Goal: Communication & Community: Answer question/provide support

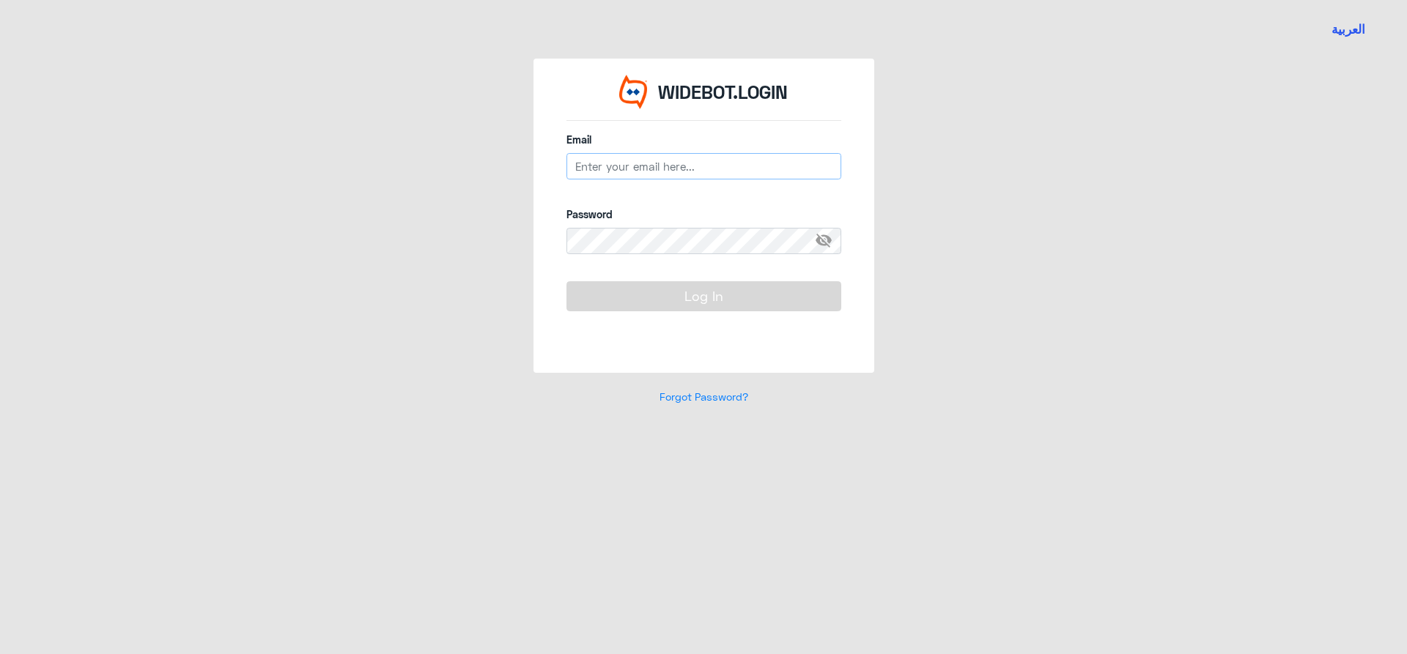
type input "[EMAIL_ADDRESS][DOMAIN_NAME]"
click at [797, 300] on button "Log In" at bounding box center [703, 295] width 275 height 29
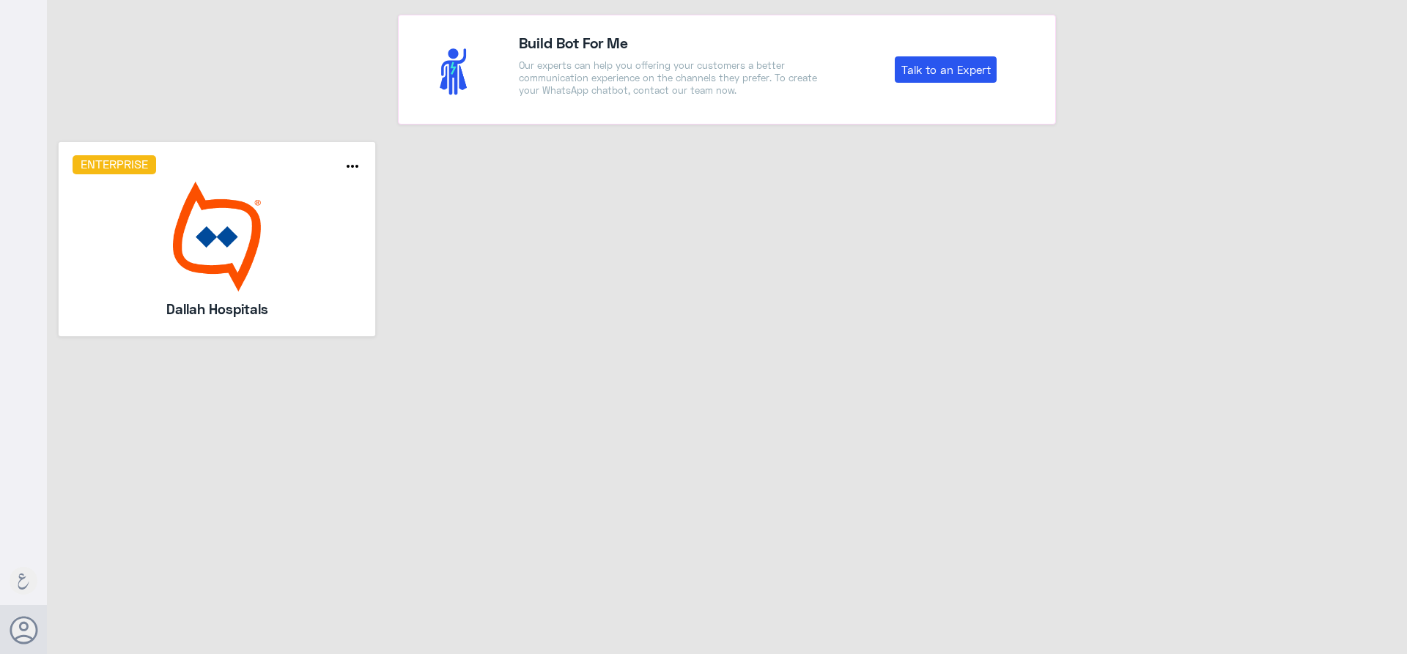
click at [335, 231] on img at bounding box center [217, 237] width 289 height 110
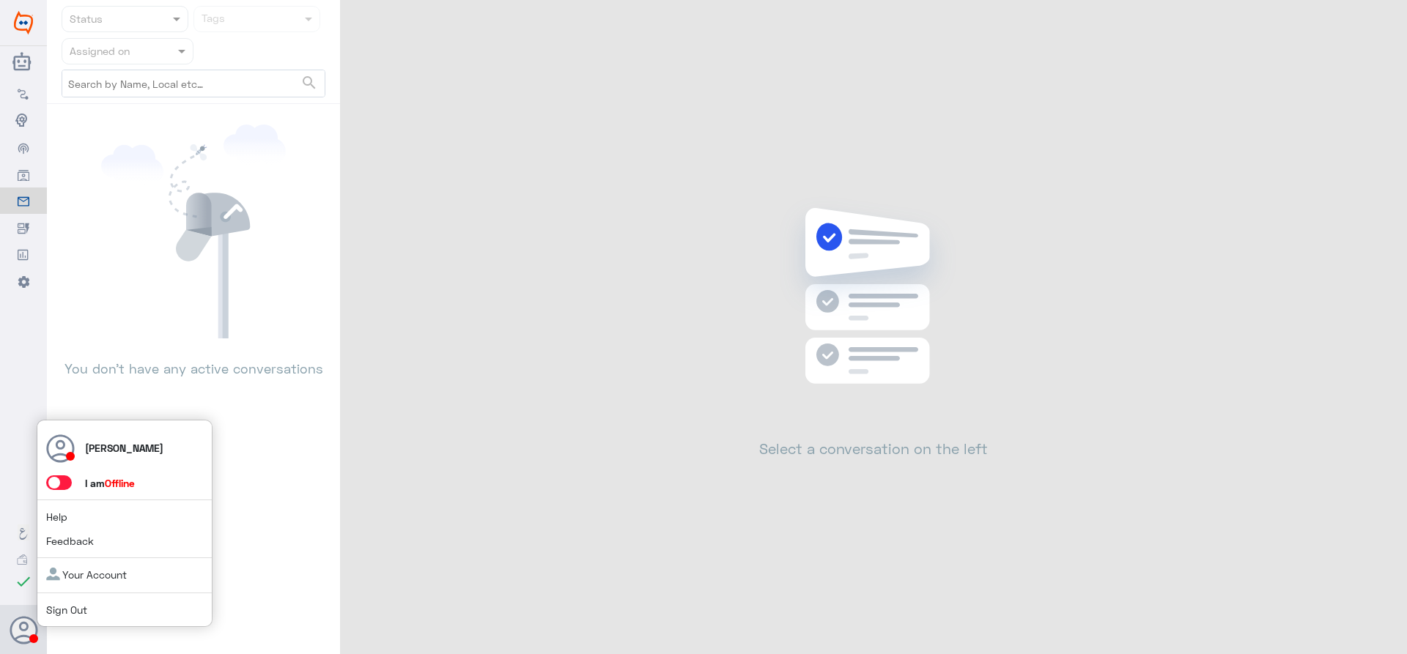
click at [68, 484] on span at bounding box center [59, 483] width 26 height 15
click at [0, 0] on input "checkbox" at bounding box center [0, 0] width 0 height 0
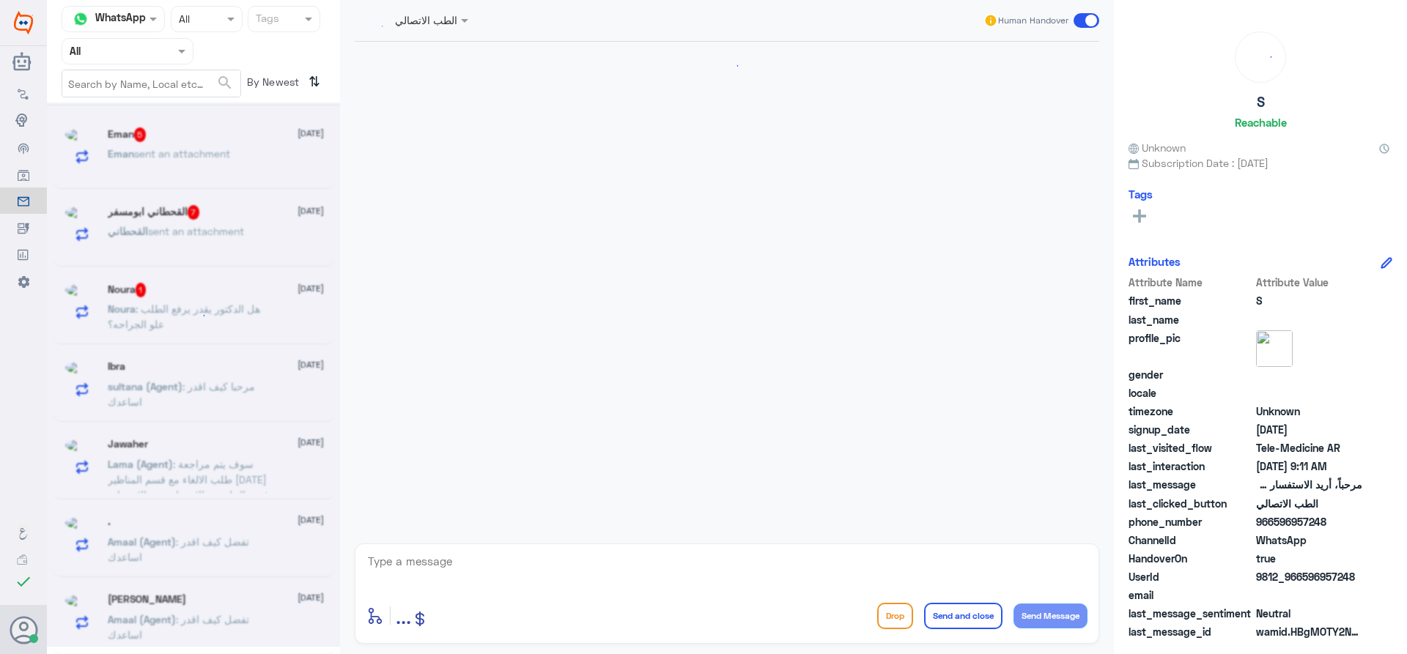
scroll to position [1422, 0]
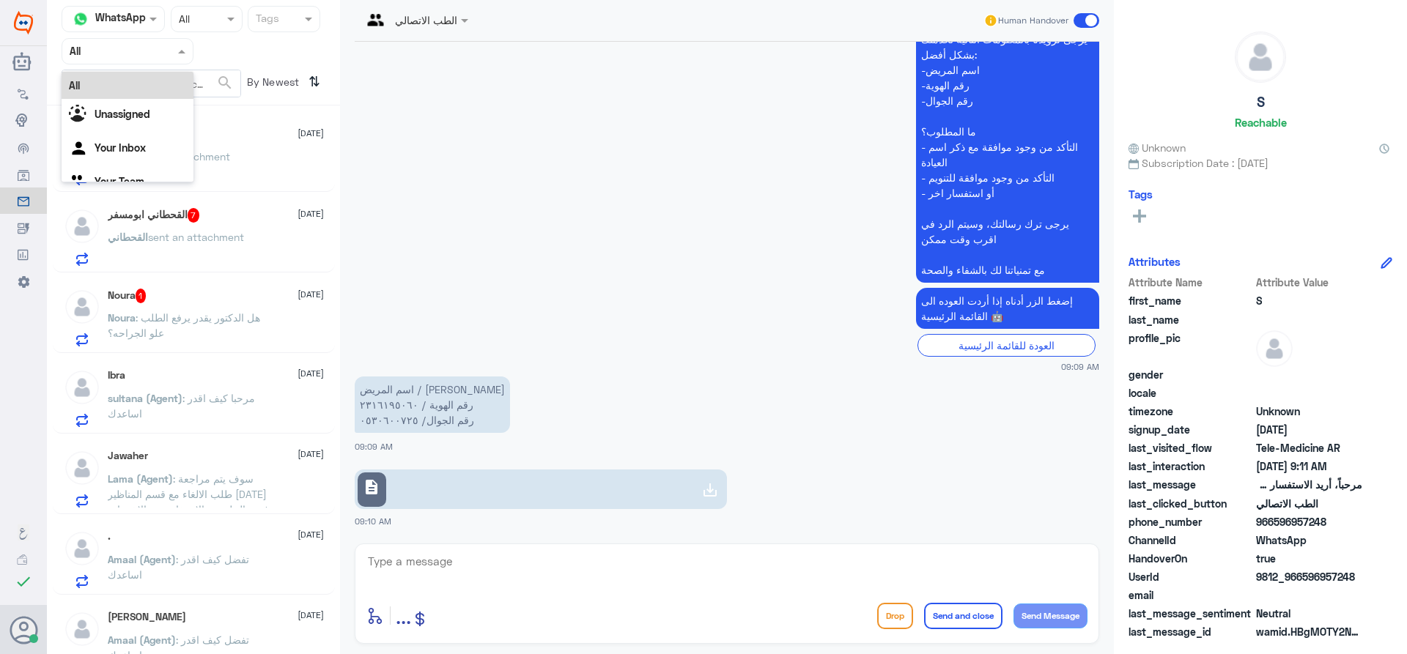
click at [142, 58] on input "text" at bounding box center [110, 50] width 81 height 17
click at [125, 146] on Inbox "Your Inbox" at bounding box center [120, 147] width 51 height 12
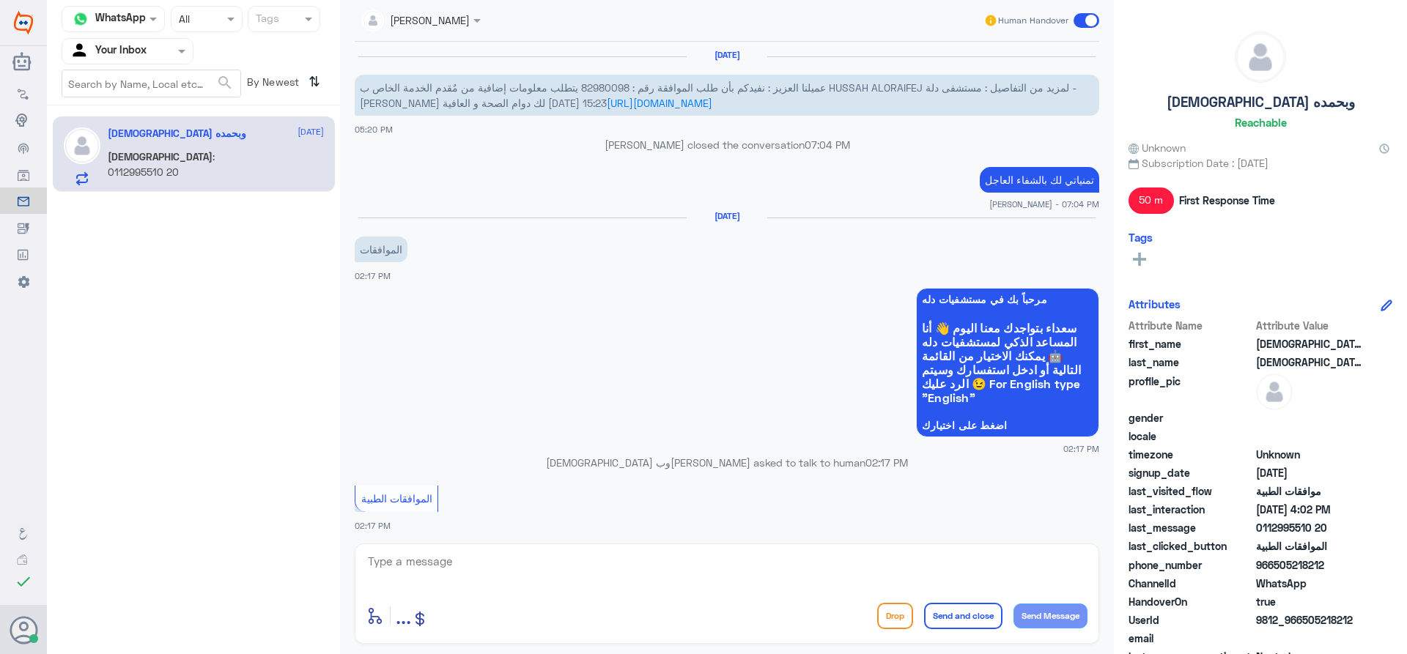
scroll to position [1008, 0]
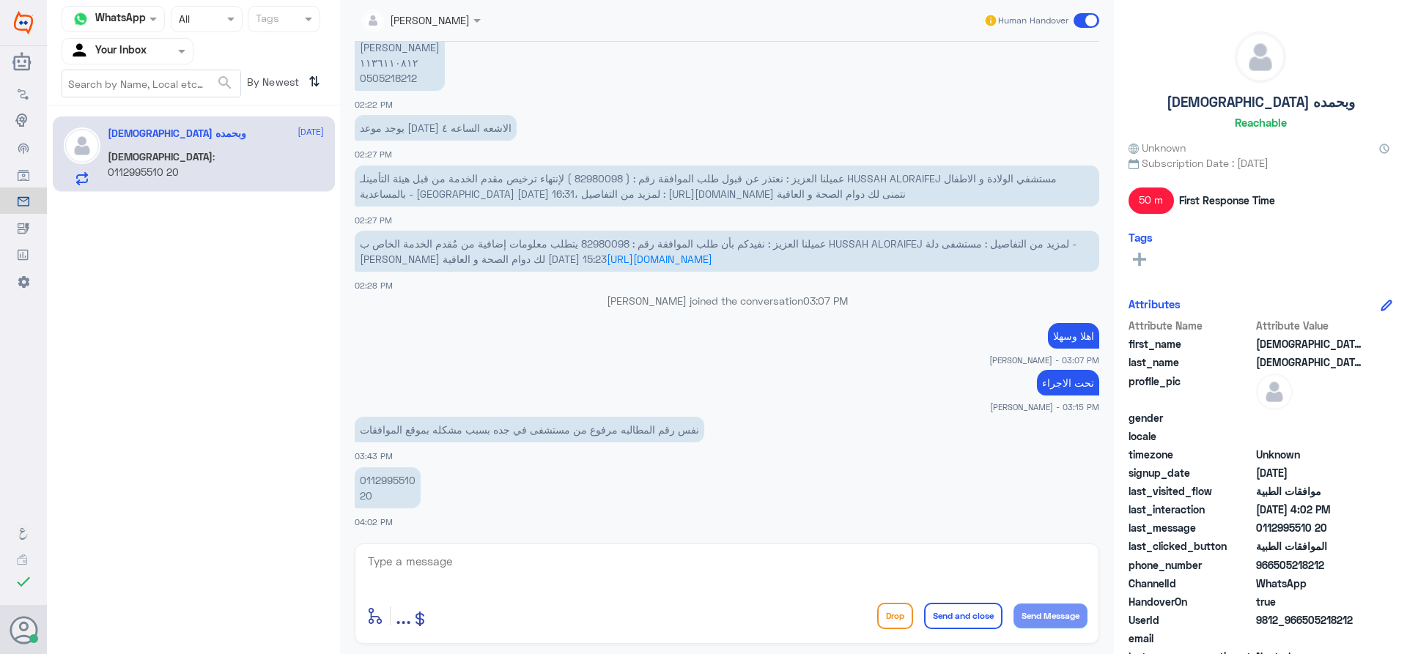
click at [596, 579] on textarea at bounding box center [726, 570] width 721 height 36
type textarea ";"
type textarea "ه"
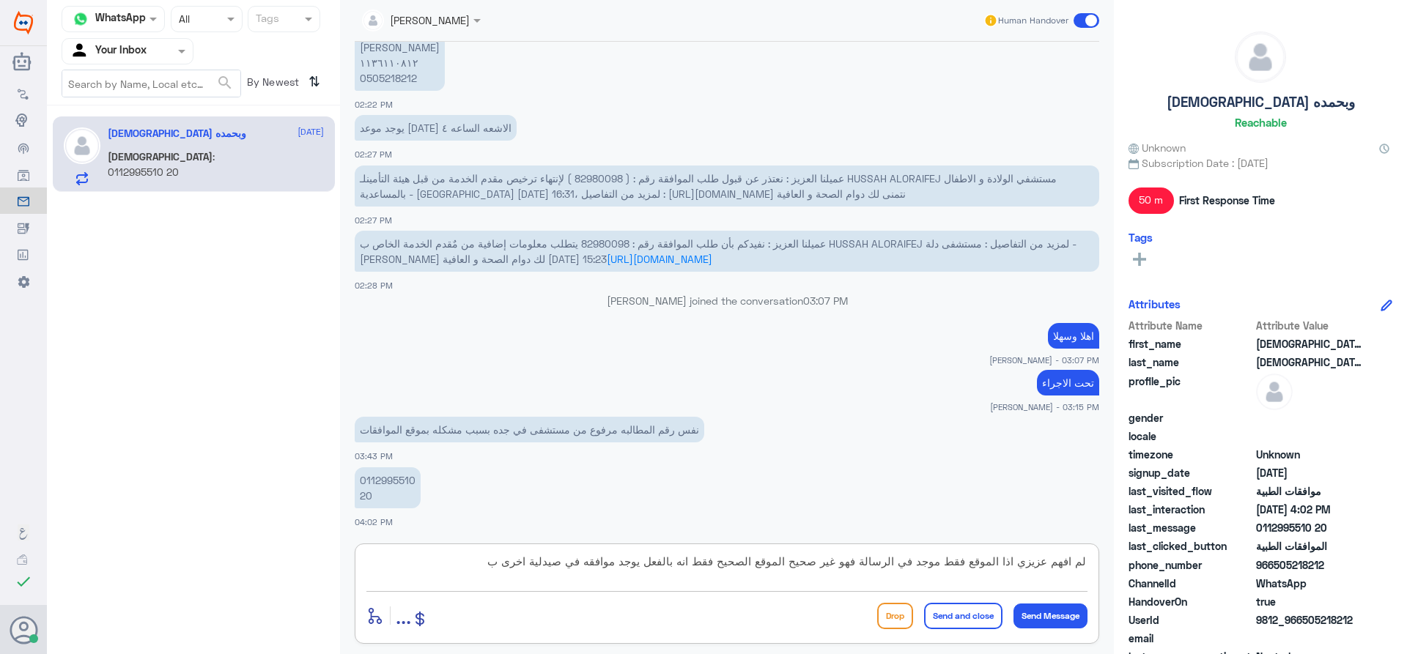
type textarea "لم افهم عزيزي اذا الموقع فقط موجد في الرسالة فهو غير صحيح الموقع الصحيح فقط انه…"
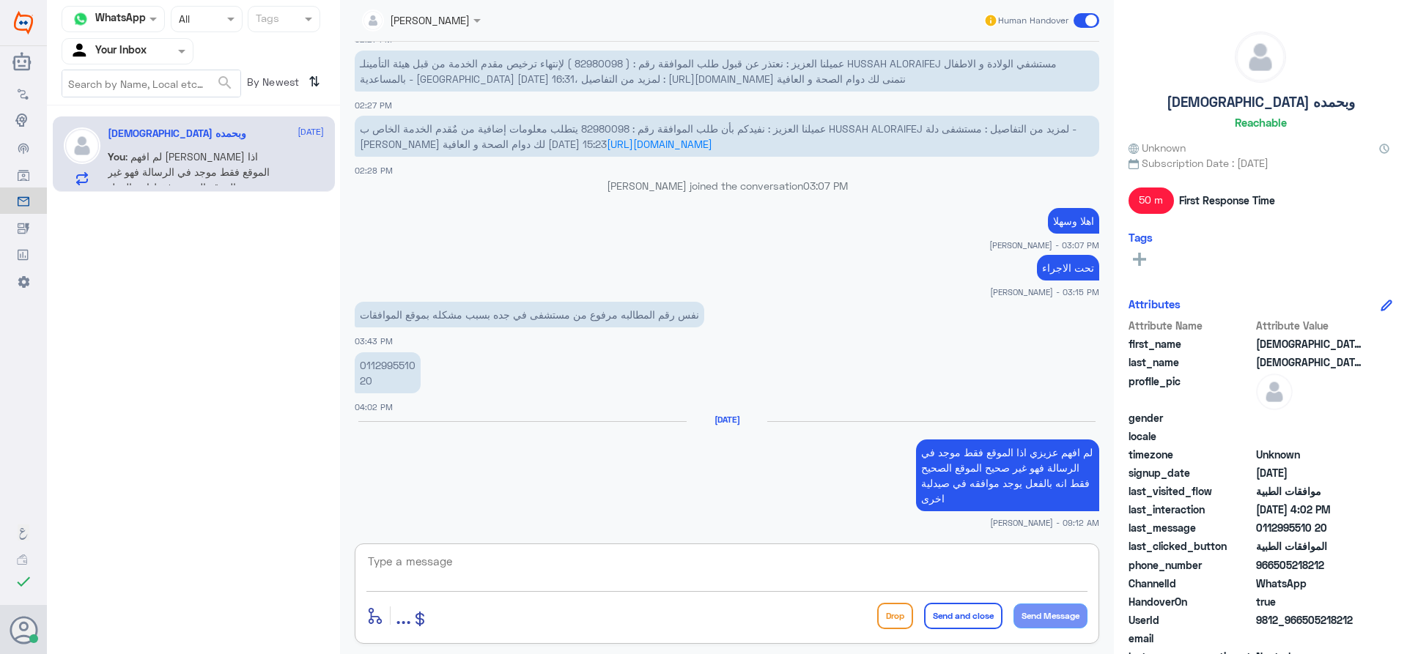
click at [163, 63] on div "Agent Filter Your Inbox" at bounding box center [128, 51] width 132 height 26
click at [133, 153] on div "Your Team" at bounding box center [128, 165] width 132 height 34
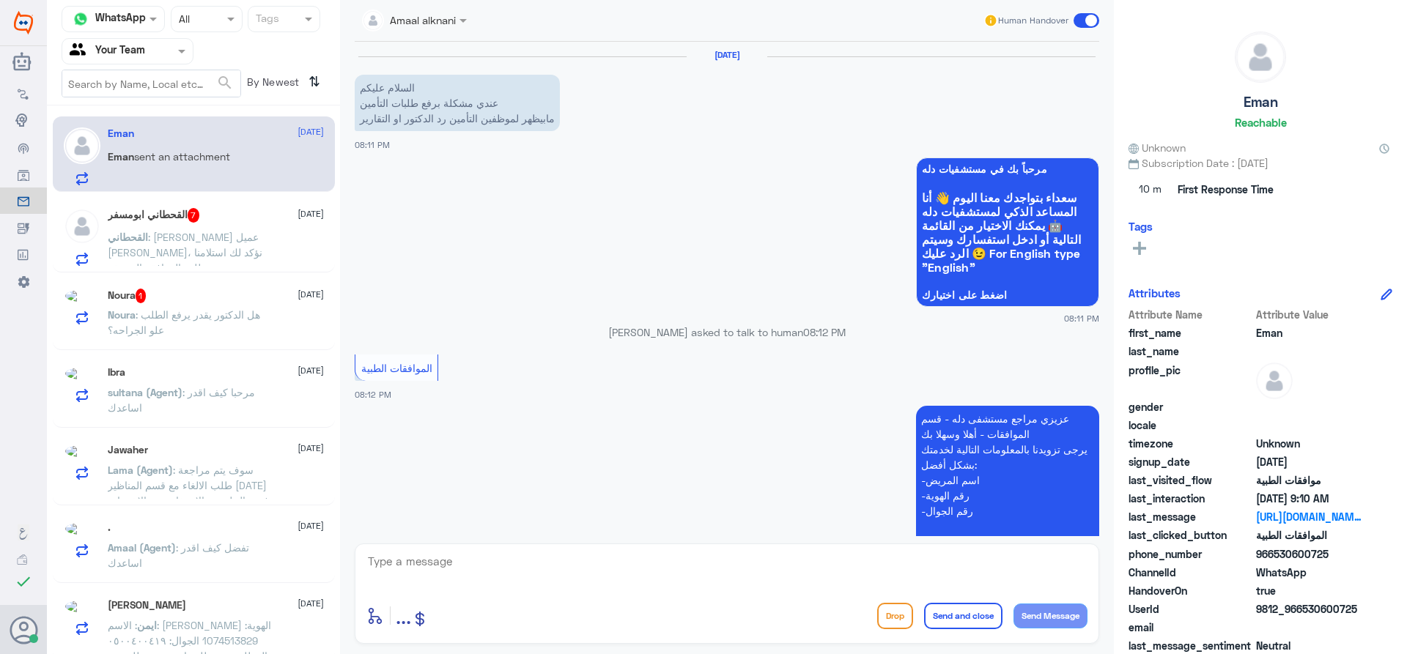
scroll to position [1422, 0]
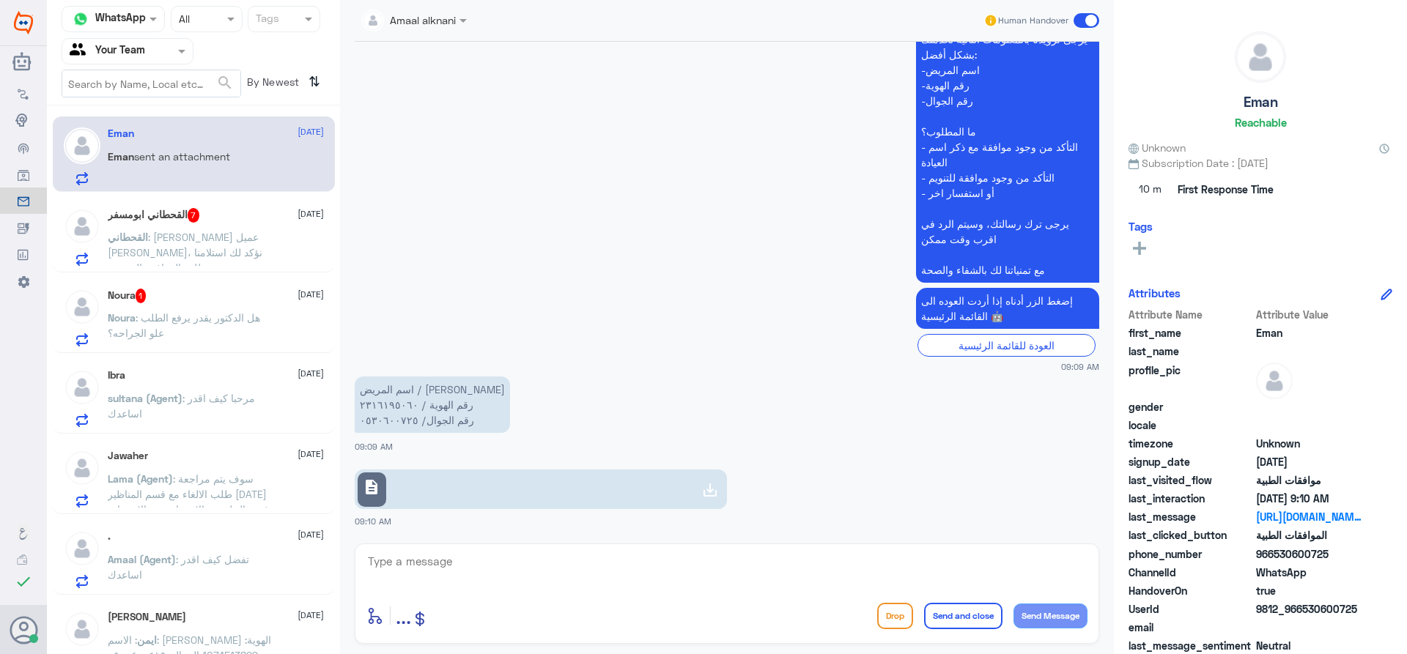
click at [235, 263] on span ": [PERSON_NAME] عميل [PERSON_NAME]، نؤكد لك استلامنا طلب الموافقة المسبقة [GEOG…" at bounding box center [188, 275] width 160 height 89
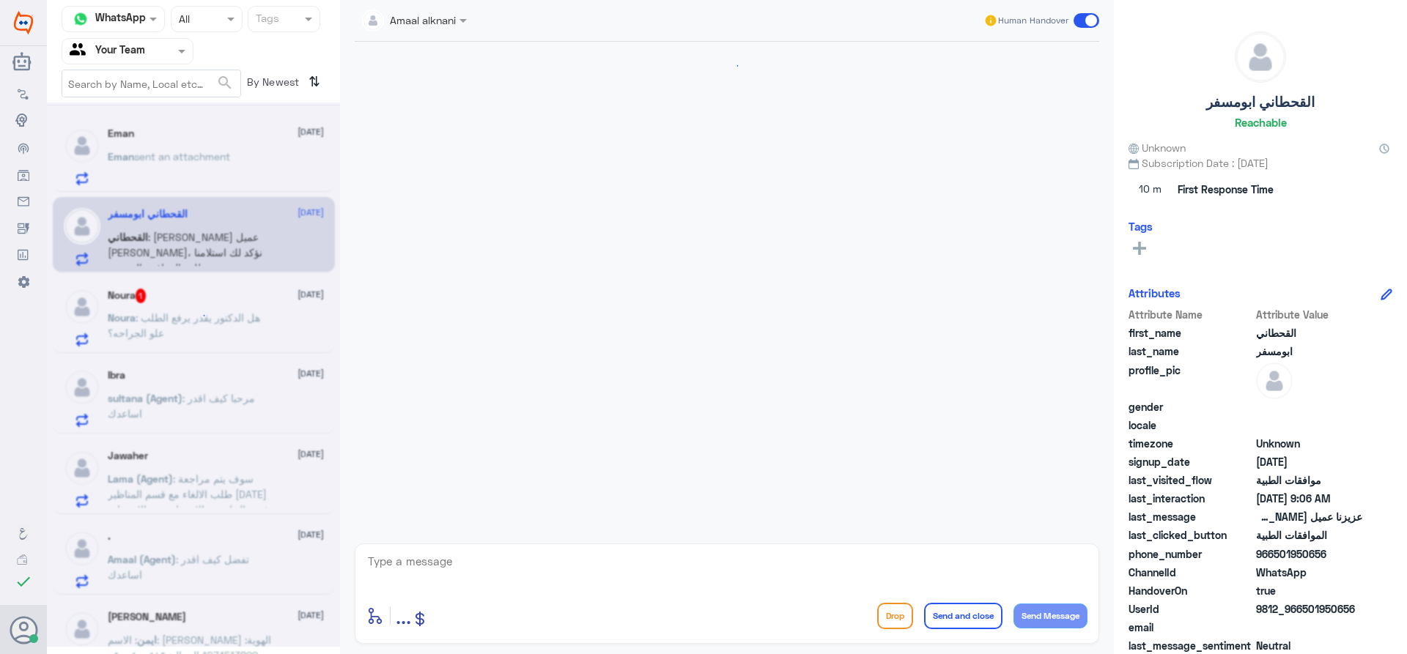
scroll to position [474, 0]
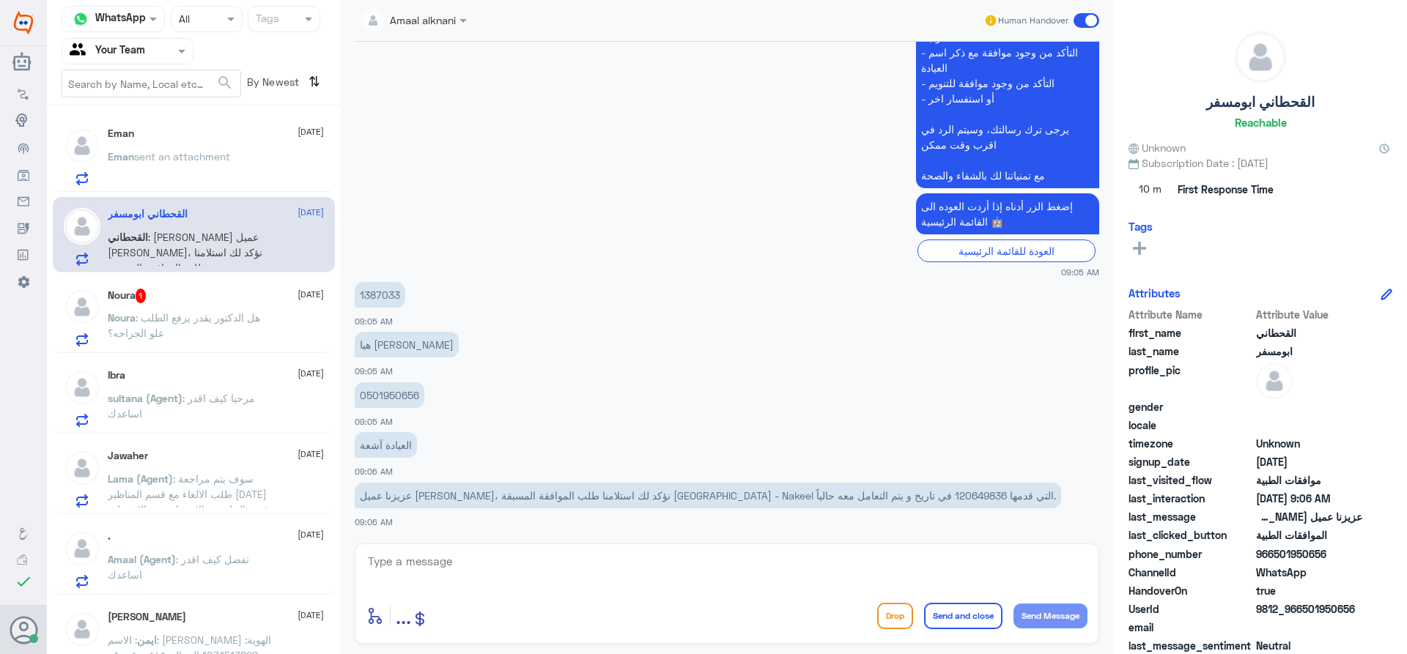
click at [216, 355] on div "Eman [DATE][PERSON_NAME] sent an attachment القحطاني ابومسفر [DATE][PERSON_NAME…" at bounding box center [193, 385] width 293 height 548
click at [209, 177] on p "Eman sent an attachment" at bounding box center [169, 167] width 122 height 37
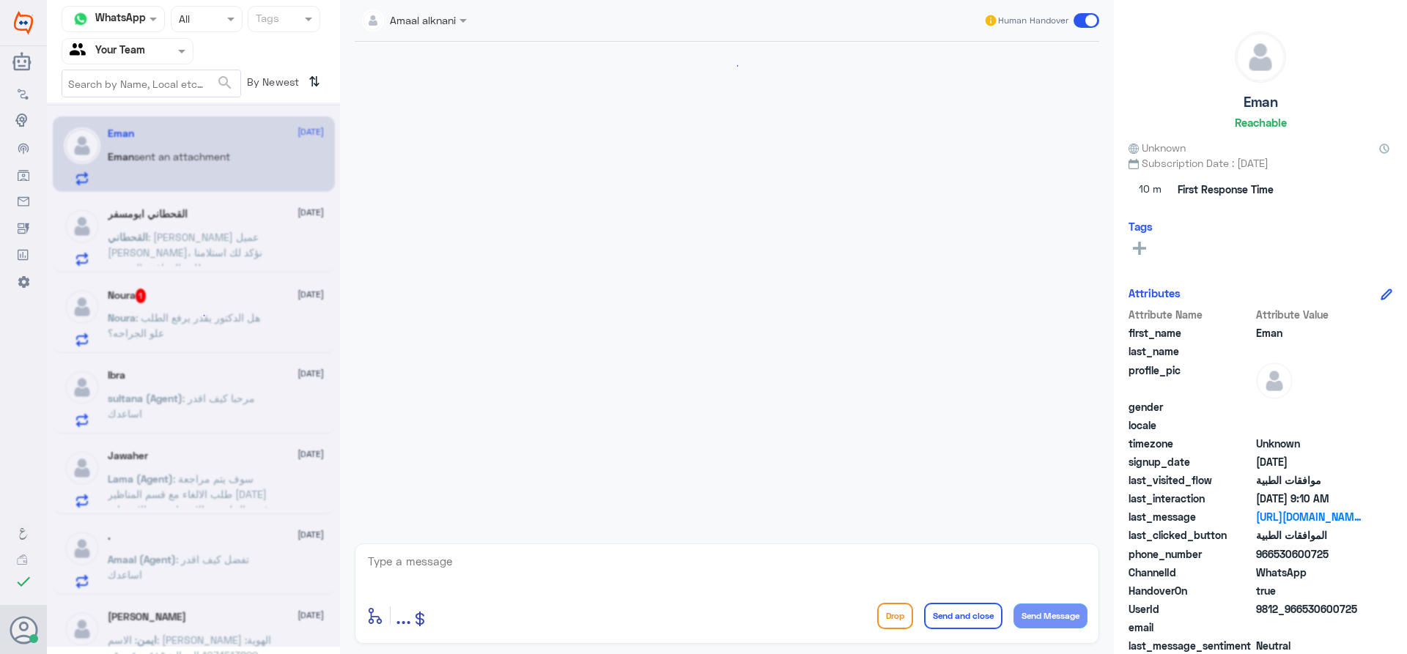
scroll to position [1422, 0]
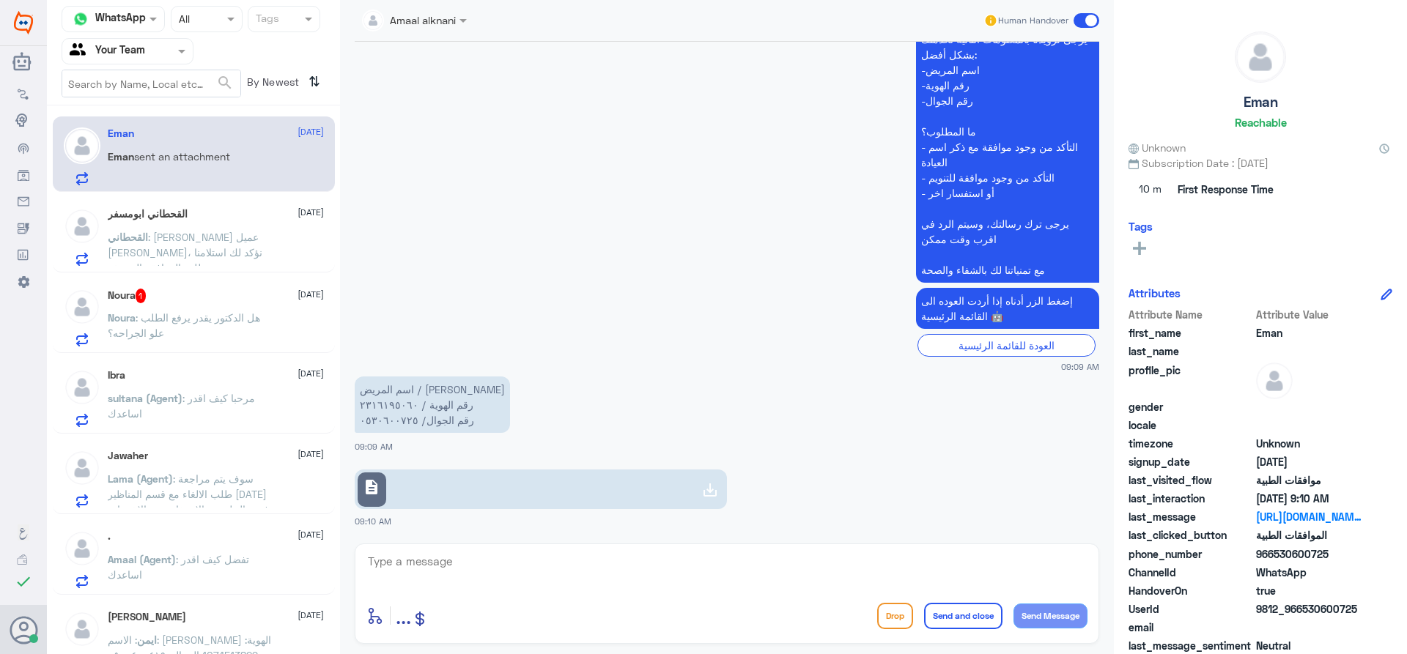
drag, startPoint x: 231, startPoint y: 274, endPoint x: 235, endPoint y: 306, distance: 31.8
click at [231, 276] on div "Eman [DATE][PERSON_NAME] sent an attachment القحطاني ابومسفر [DATE][PERSON_NAME…" at bounding box center [193, 385] width 293 height 548
click at [239, 356] on div "Eman [DATE][PERSON_NAME] sent an attachment القحطاني ابومسفر [DATE][PERSON_NAME…" at bounding box center [193, 385] width 293 height 548
click at [227, 328] on p "Noura : هل الدكتور يقدر يرفع الطلب علو الجراحه؟" at bounding box center [190, 328] width 165 height 37
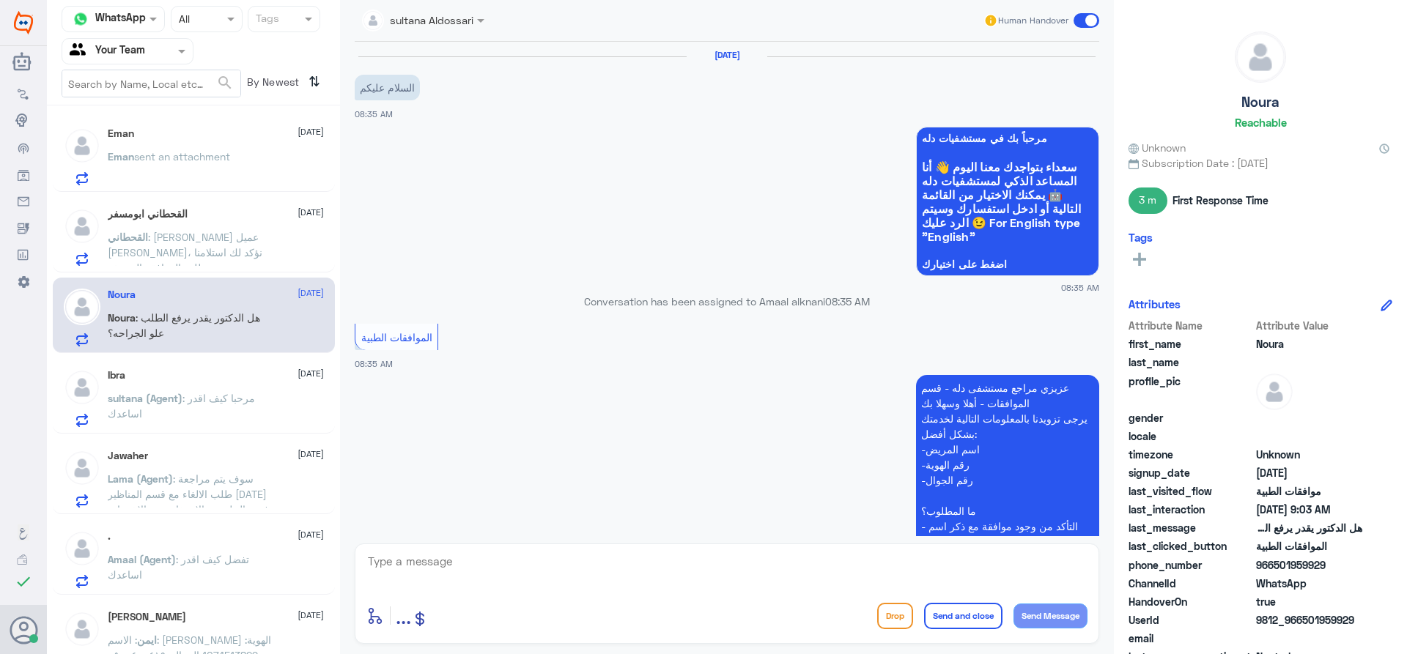
scroll to position [744, 0]
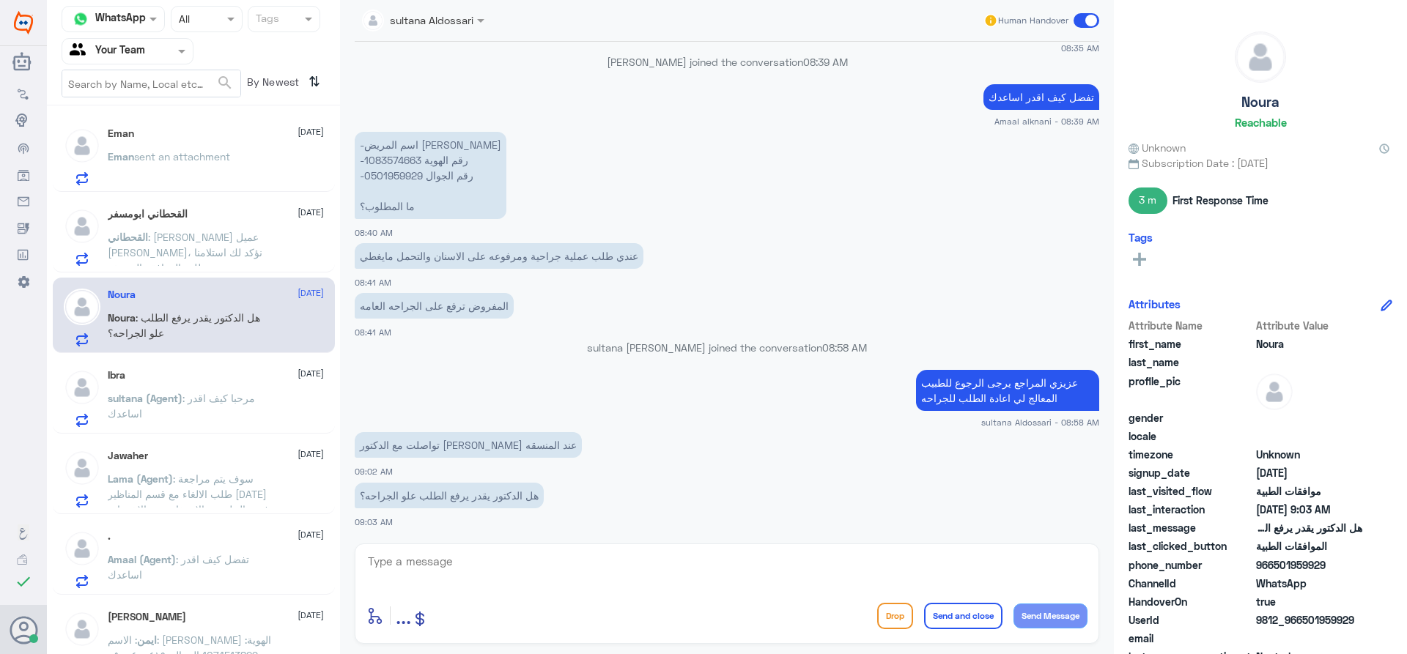
click at [238, 404] on span ": مرحبا كيف اقدر اساعدك" at bounding box center [181, 406] width 147 height 28
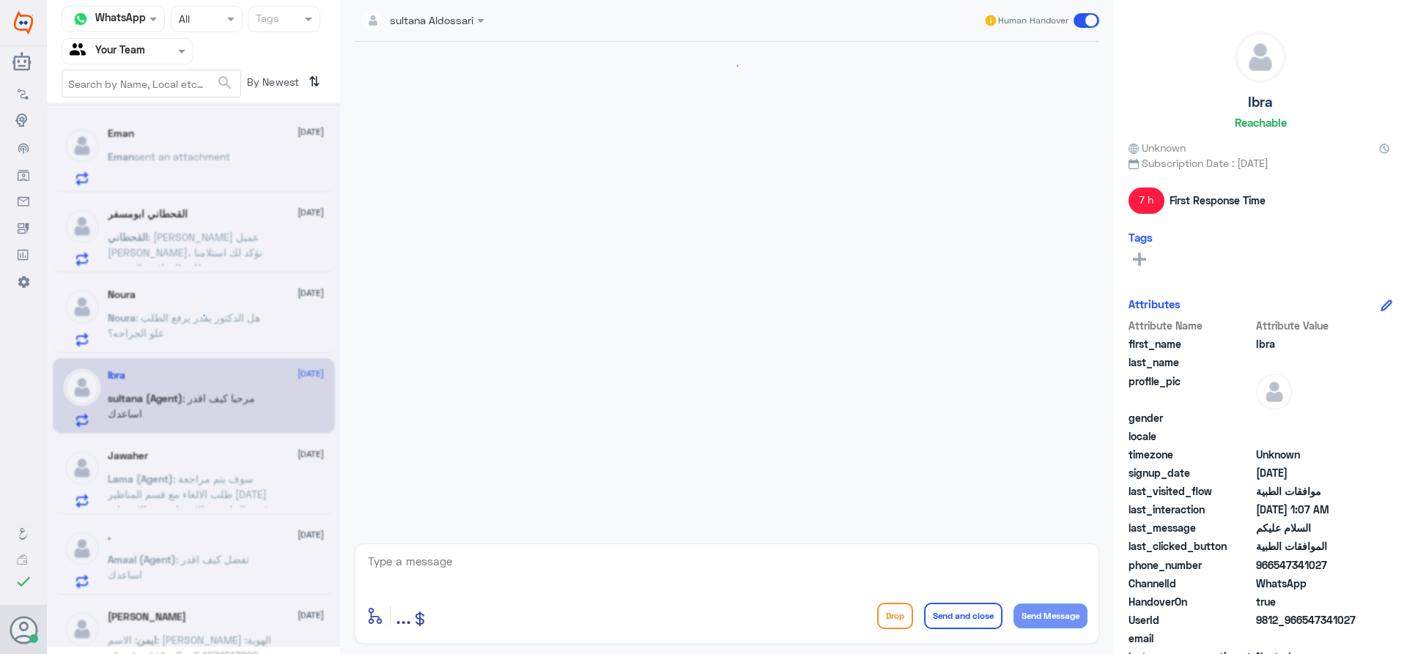
scroll to position [369, 0]
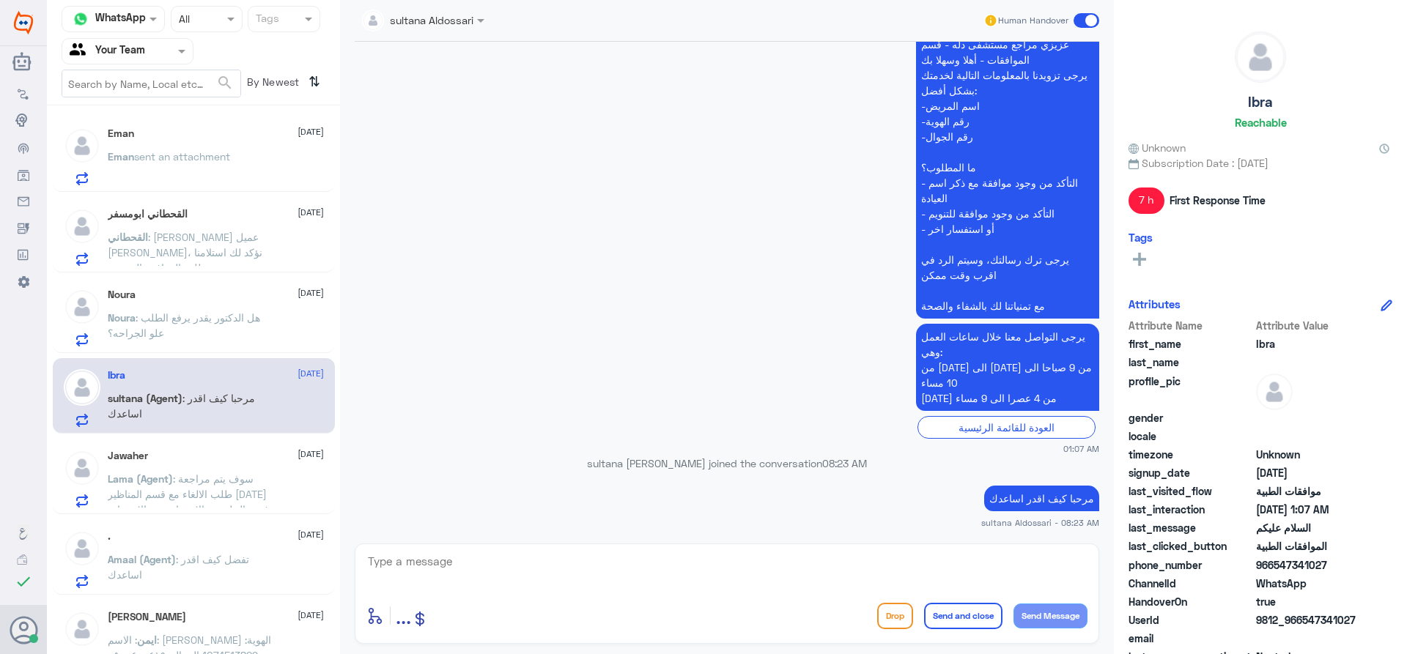
click at [229, 464] on div "Jawaher [DATE] Lama (Agent) : سوف يتم مراجعة طلب الالغاء مع قسم المناظير [DATE]…" at bounding box center [216, 479] width 216 height 58
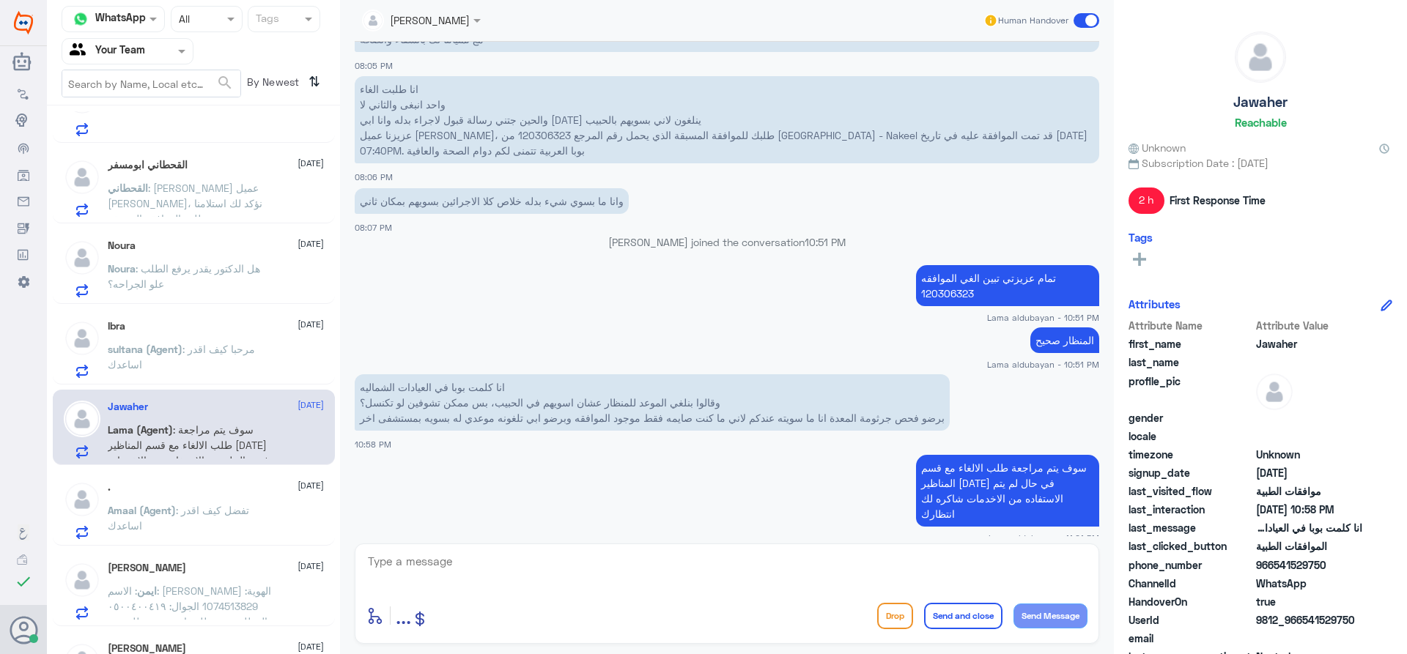
scroll to position [73, 0]
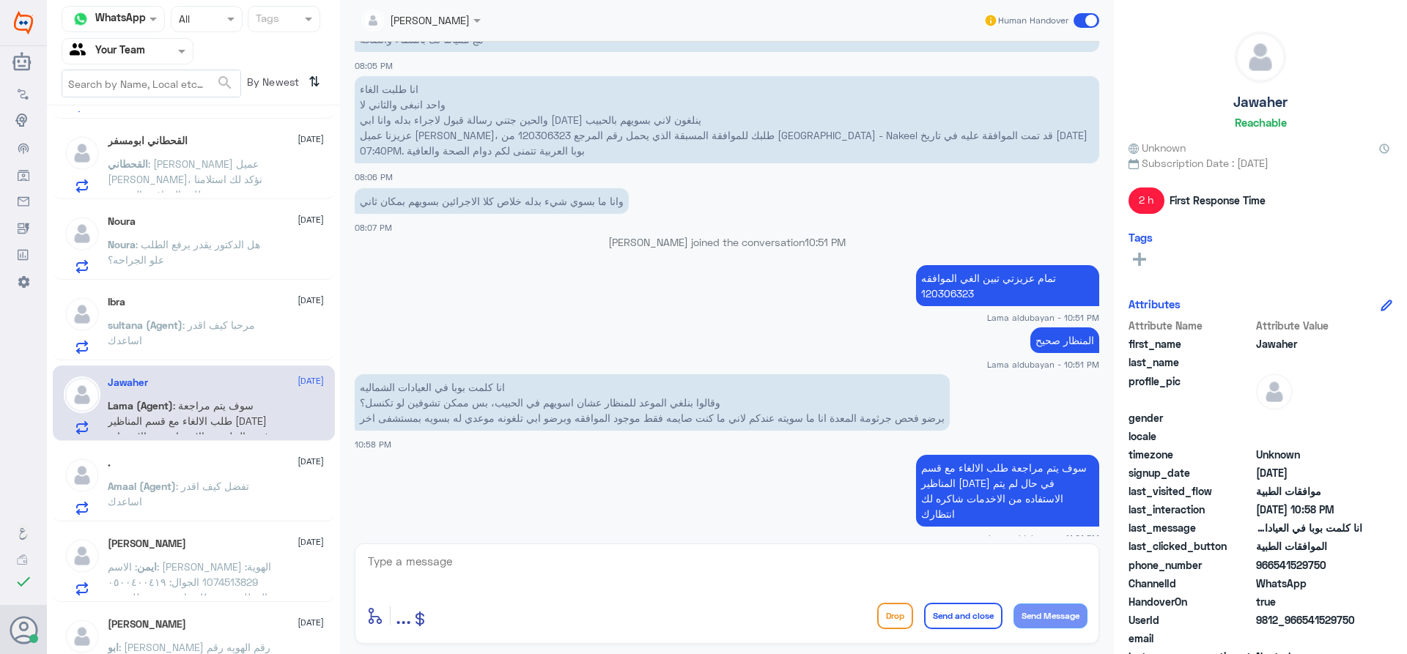
click at [227, 492] on span ": تفضل كيف اقدر اساعدك" at bounding box center [178, 494] width 141 height 28
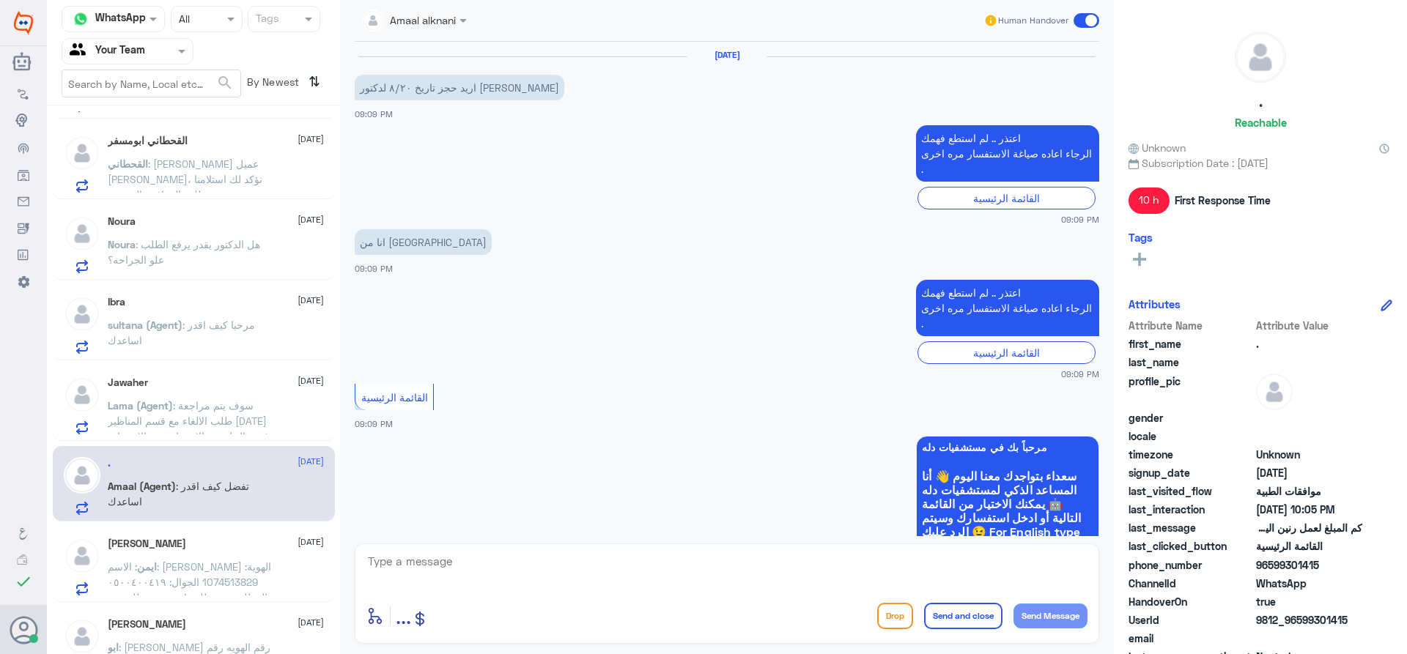
scroll to position [1335, 0]
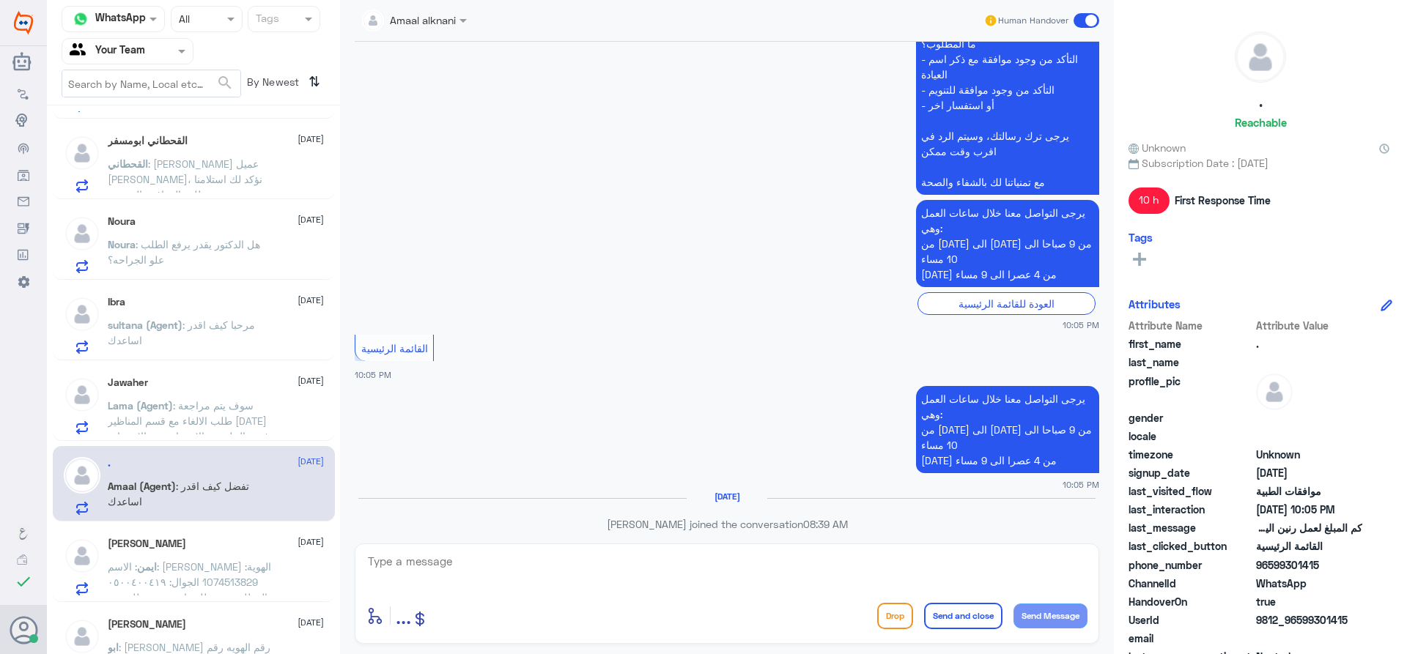
click at [229, 422] on span ": سوف يتم مراجعة طلب الالغاء مع قسم المناظير [DATE] في حال لم يتم الاستفاده من …" at bounding box center [188, 428] width 161 height 59
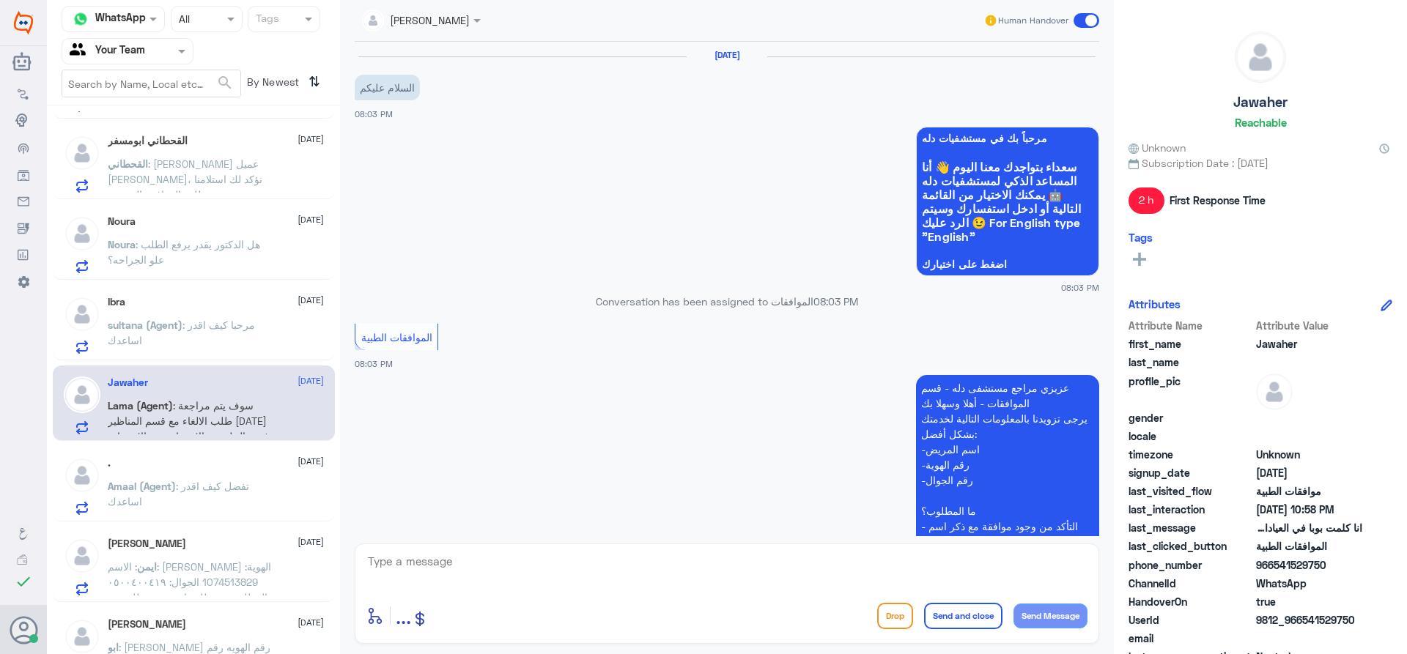
scroll to position [976, 0]
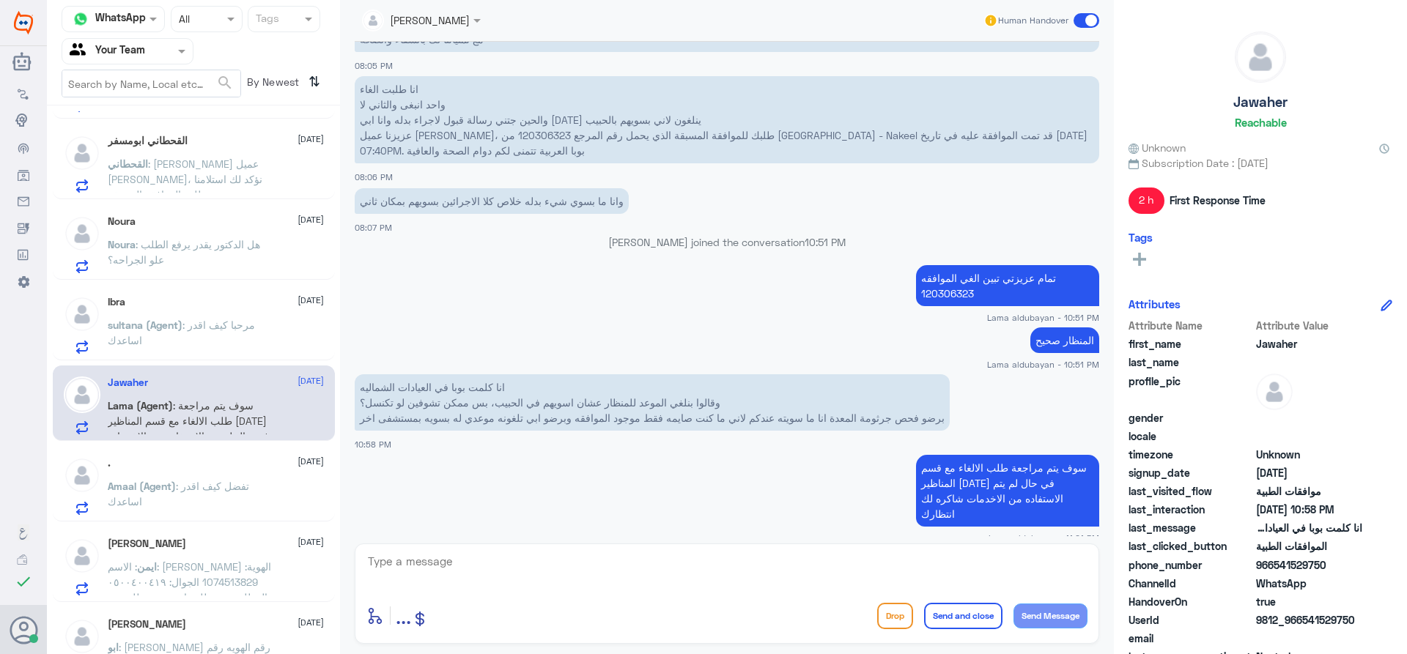
click at [1086, 23] on span at bounding box center [1086, 20] width 26 height 15
click at [0, 0] on input "checkbox" at bounding box center [0, 0] width 0 height 0
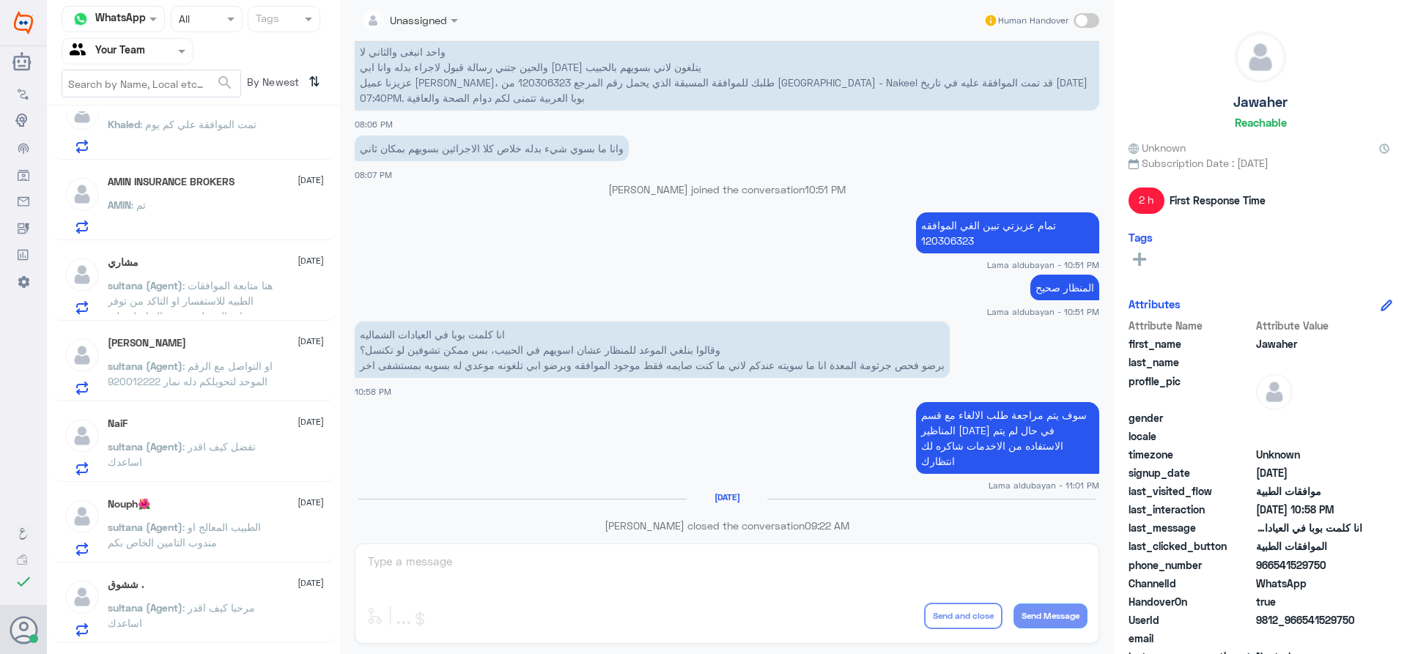
scroll to position [2115, 0]
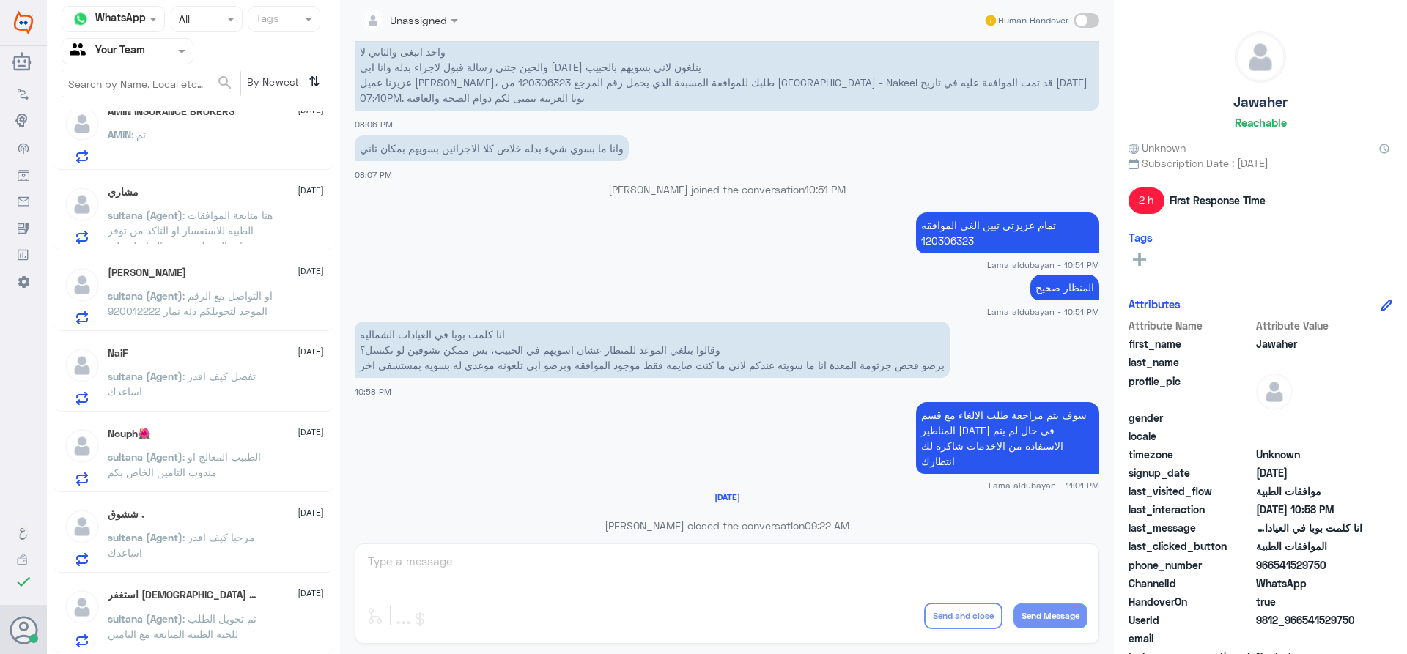
click at [254, 616] on span ": تم تحويل الطلب للجنه الطبيه المتابعه مع التامين" at bounding box center [182, 627] width 149 height 28
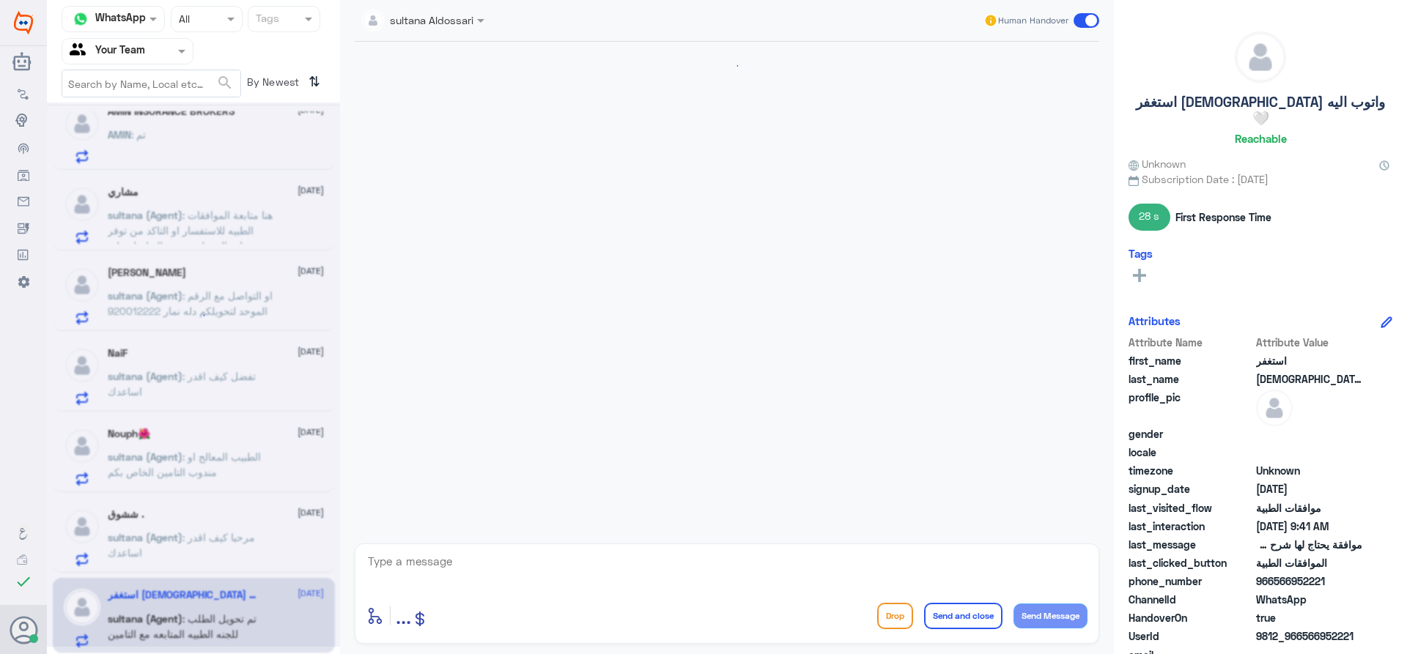
scroll to position [490, 0]
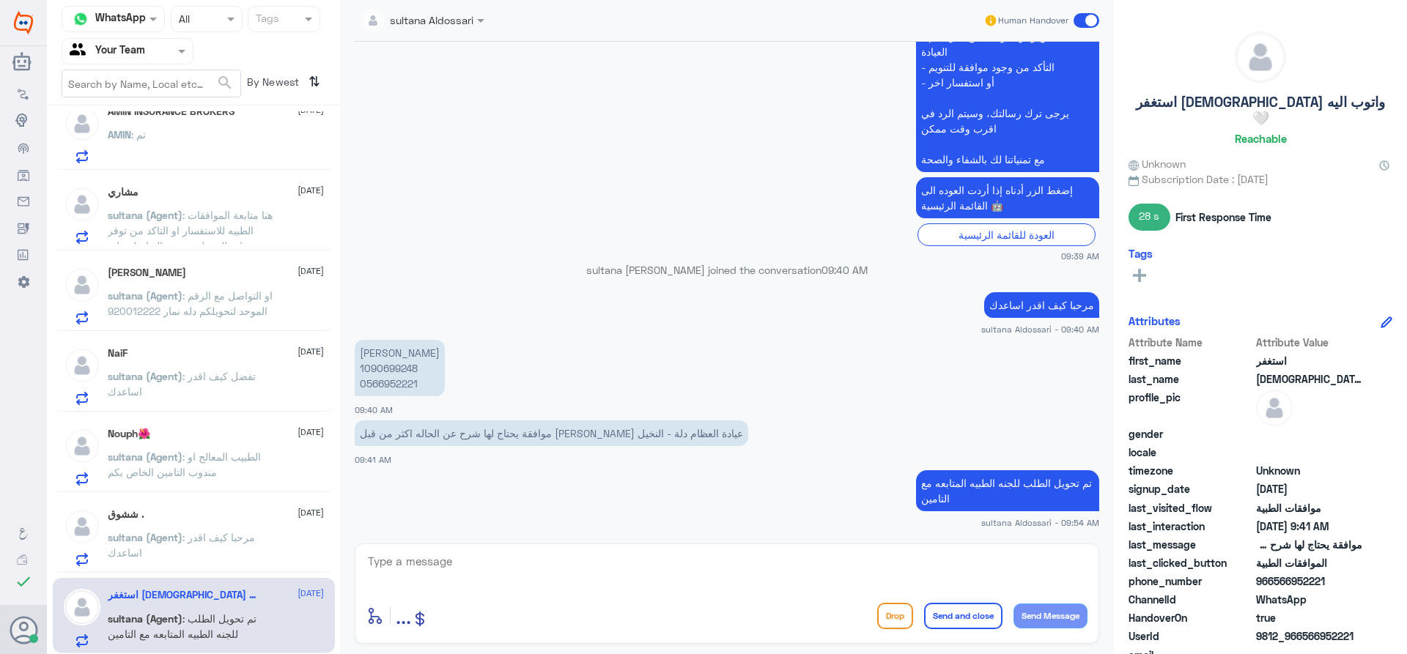
click at [1088, 24] on span at bounding box center [1086, 20] width 26 height 15
click at [0, 0] on input "checkbox" at bounding box center [0, 0] width 0 height 0
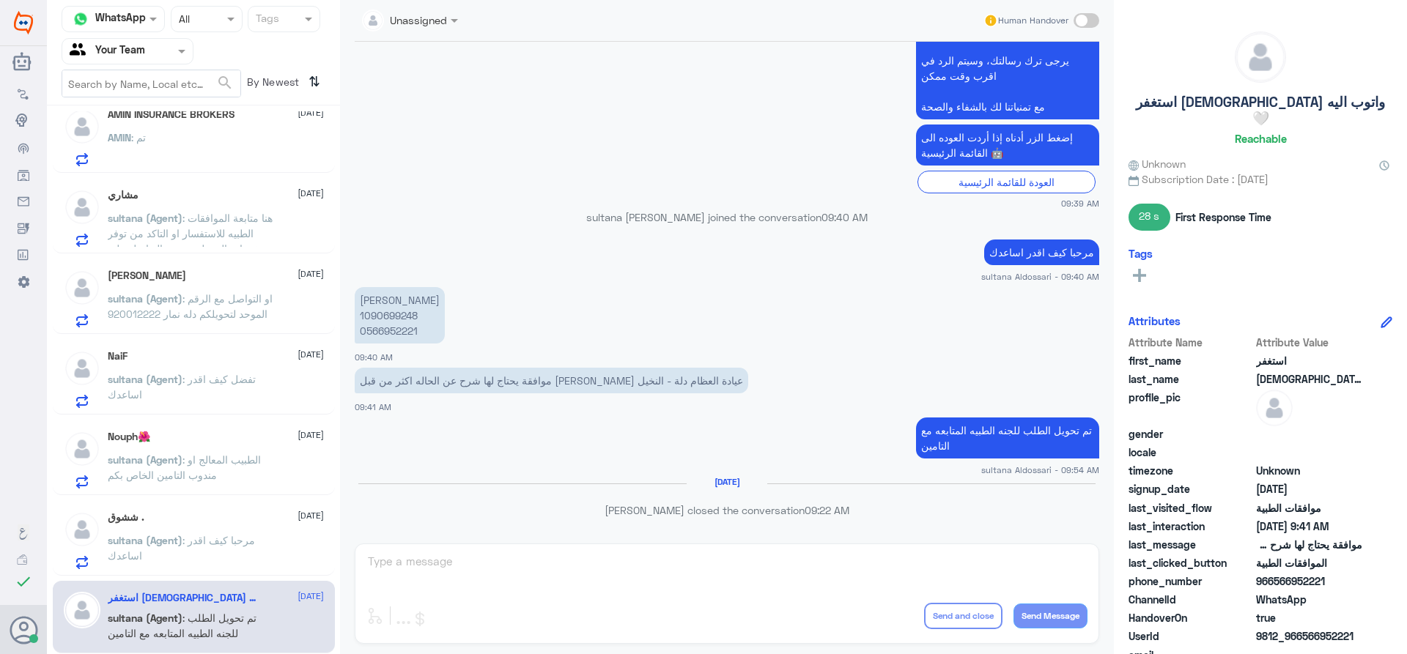
click at [274, 566] on div "sultana (Agent) : مرحبا كيف اقدر اساعدك" at bounding box center [216, 552] width 216 height 33
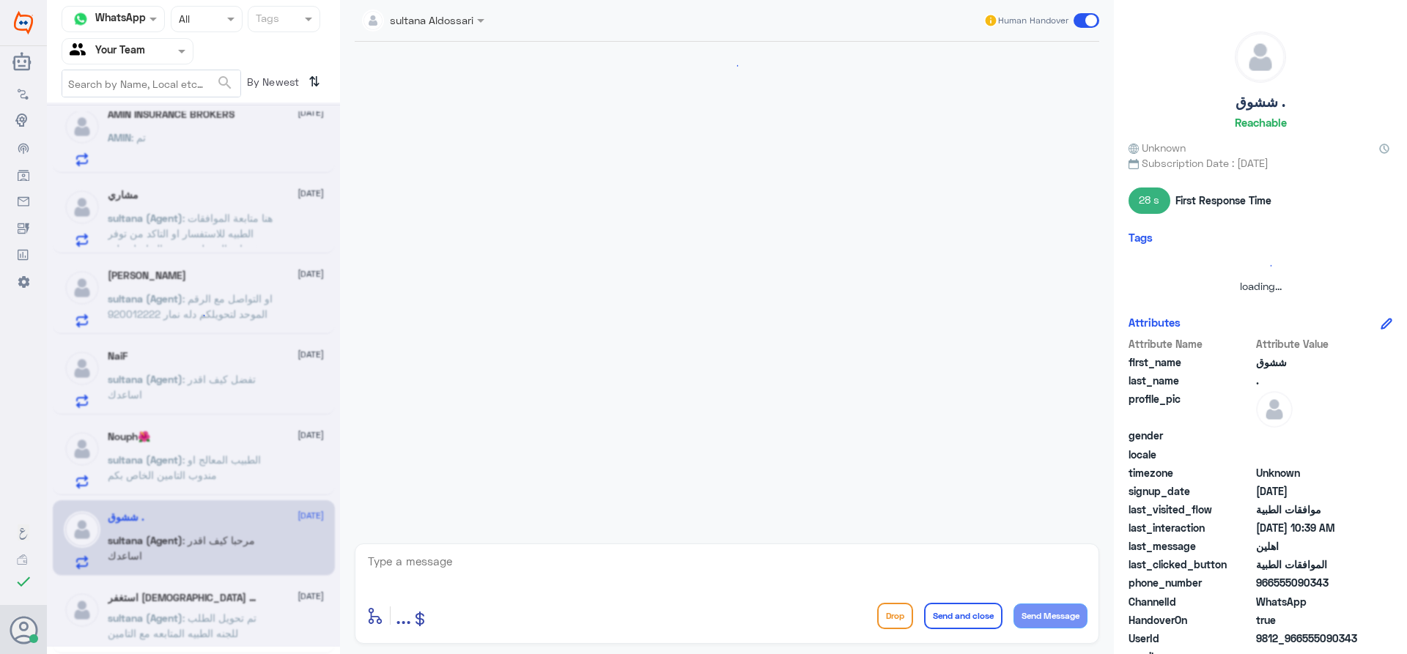
scroll to position [297, 0]
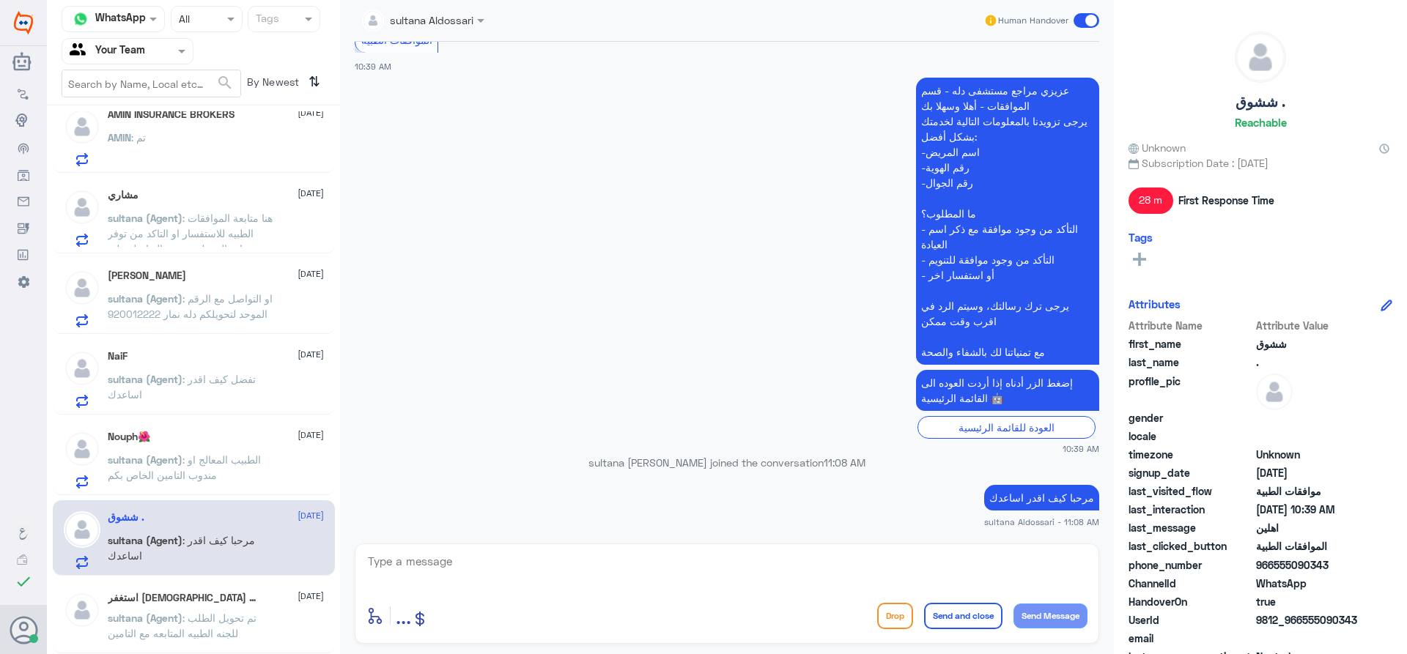
click at [1086, 22] on span at bounding box center [1086, 20] width 26 height 15
click at [0, 0] on input "checkbox" at bounding box center [0, 0] width 0 height 0
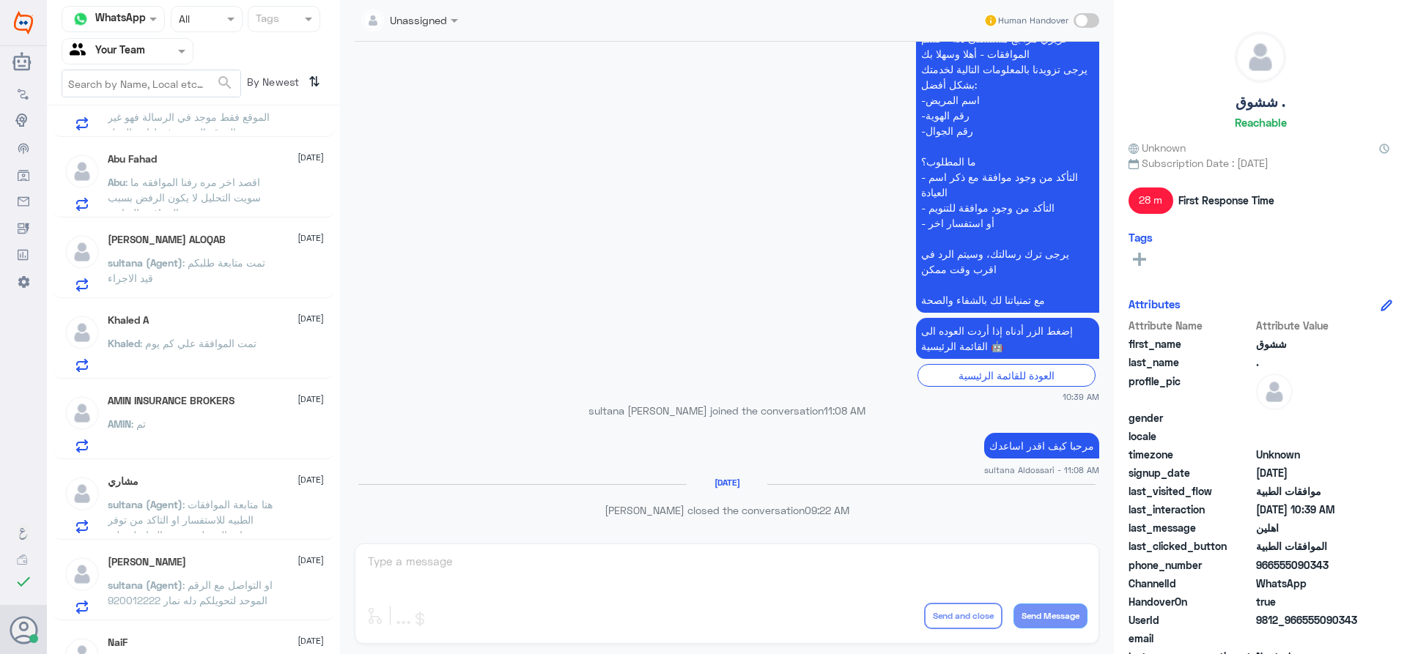
scroll to position [1962, 0]
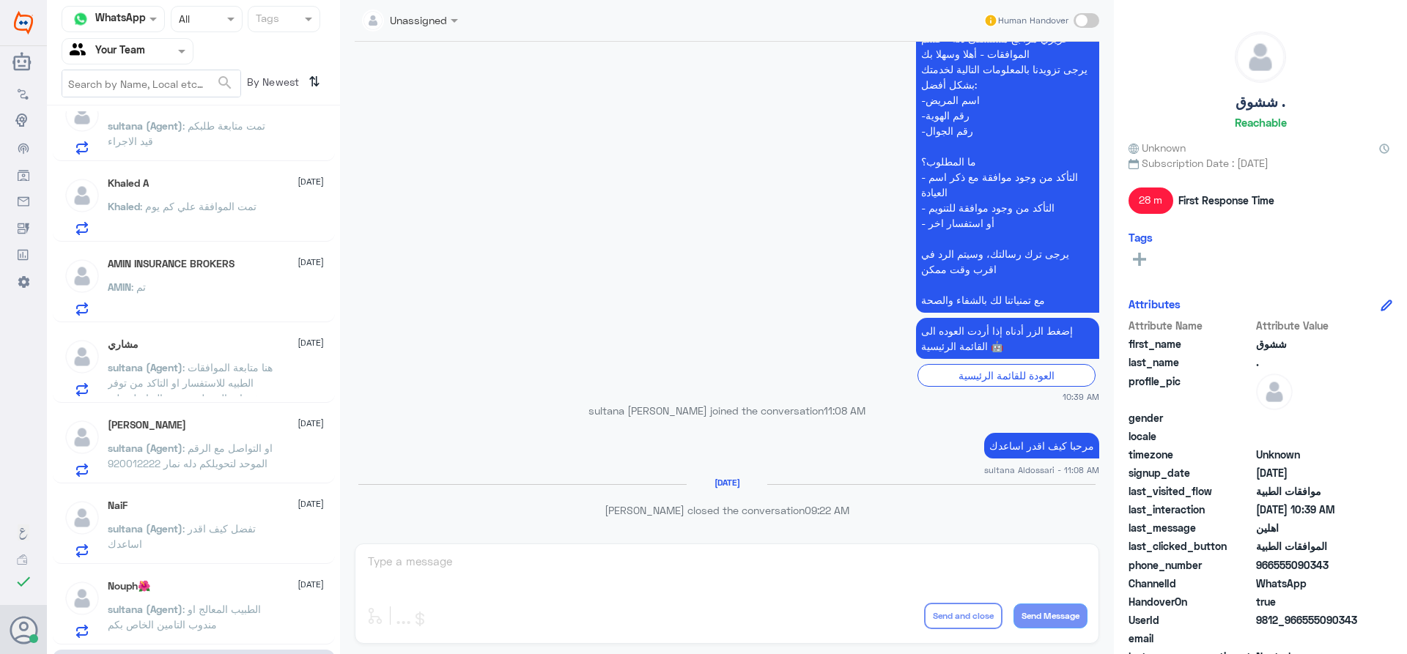
click at [234, 459] on span ": او التواصل مع الرقم الموحد لتحويلكم دله نمار 920012222" at bounding box center [190, 456] width 165 height 28
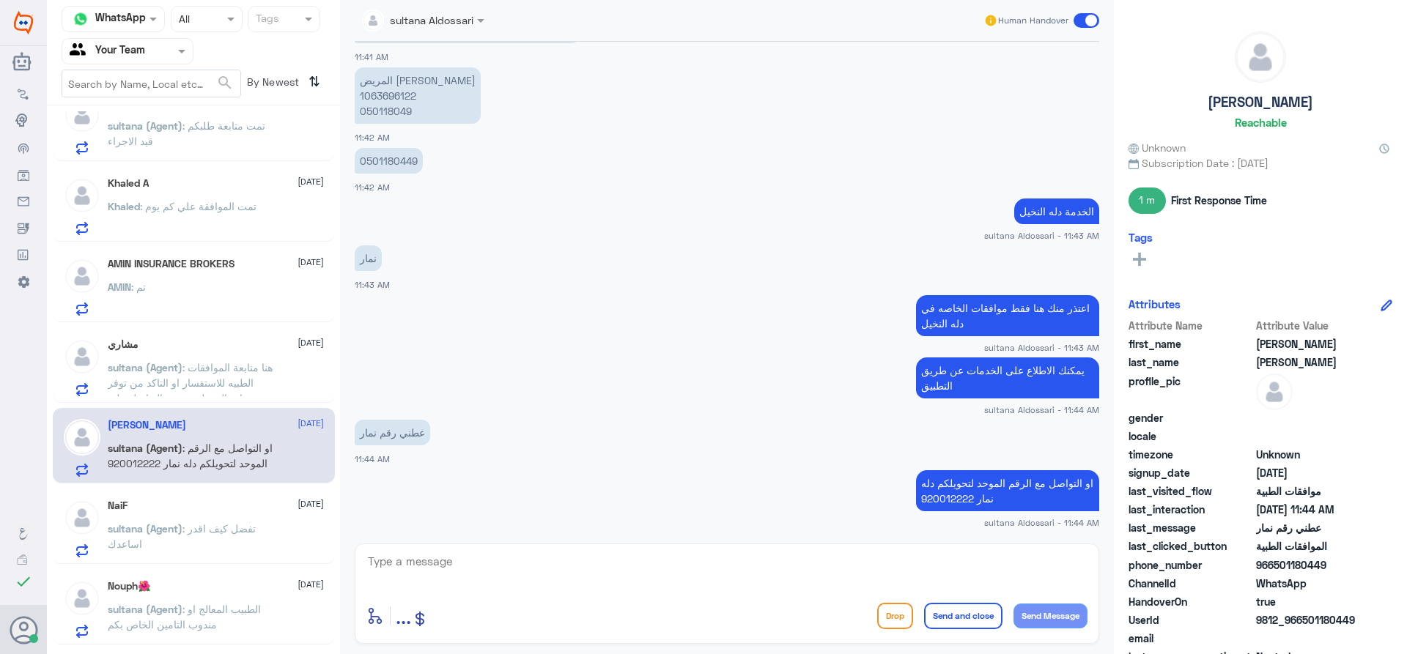
click at [1087, 21] on span at bounding box center [1086, 20] width 26 height 15
click at [0, 0] on input "checkbox" at bounding box center [0, 0] width 0 height 0
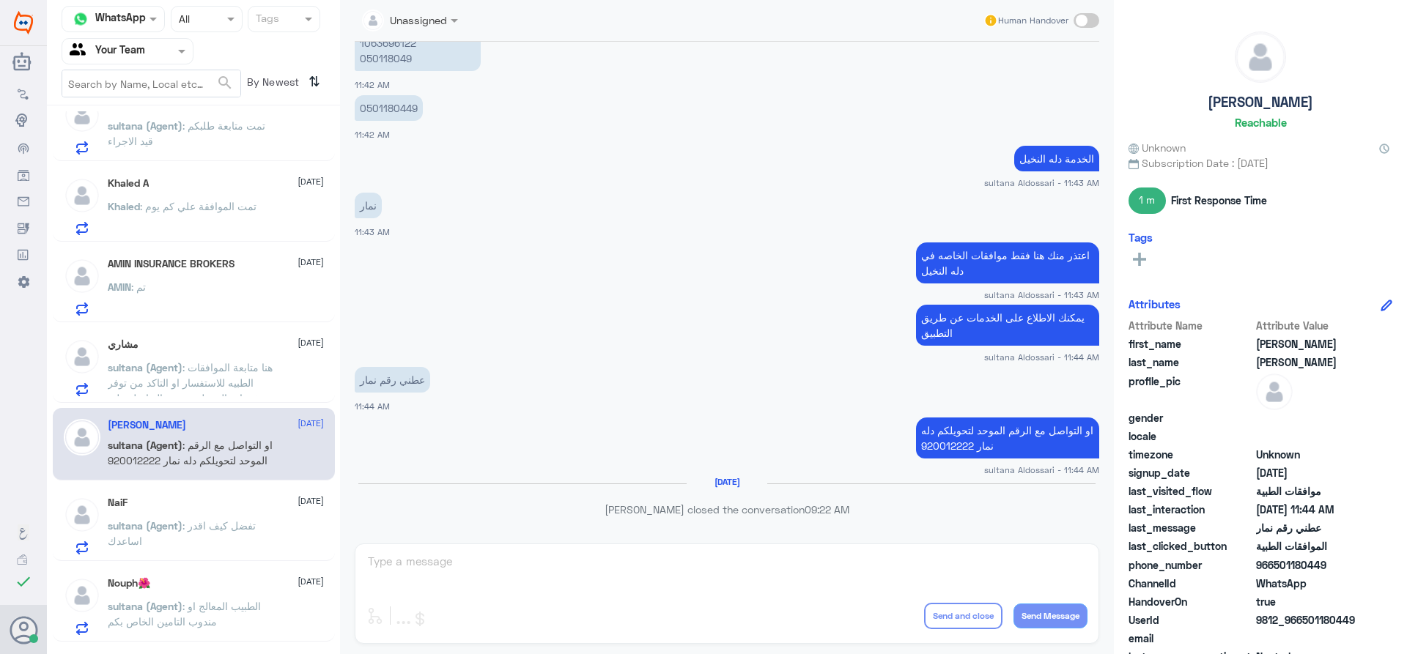
click at [217, 369] on span ": هنا متابعة الموافقات الطبيه للاستفسار او التاكد من توفر خدمات الصيدليه يرجى ا…" at bounding box center [190, 390] width 165 height 59
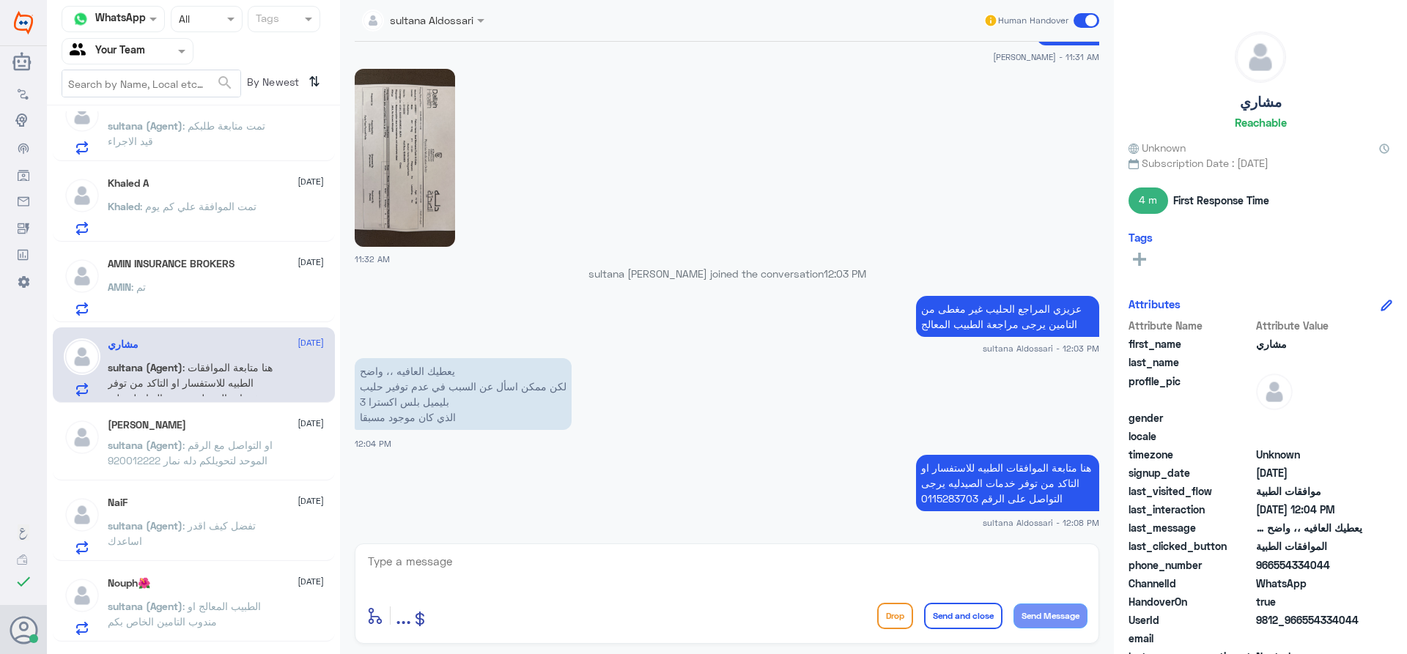
click at [1092, 14] on span at bounding box center [1086, 20] width 26 height 15
click at [0, 0] on input "checkbox" at bounding box center [0, 0] width 0 height 0
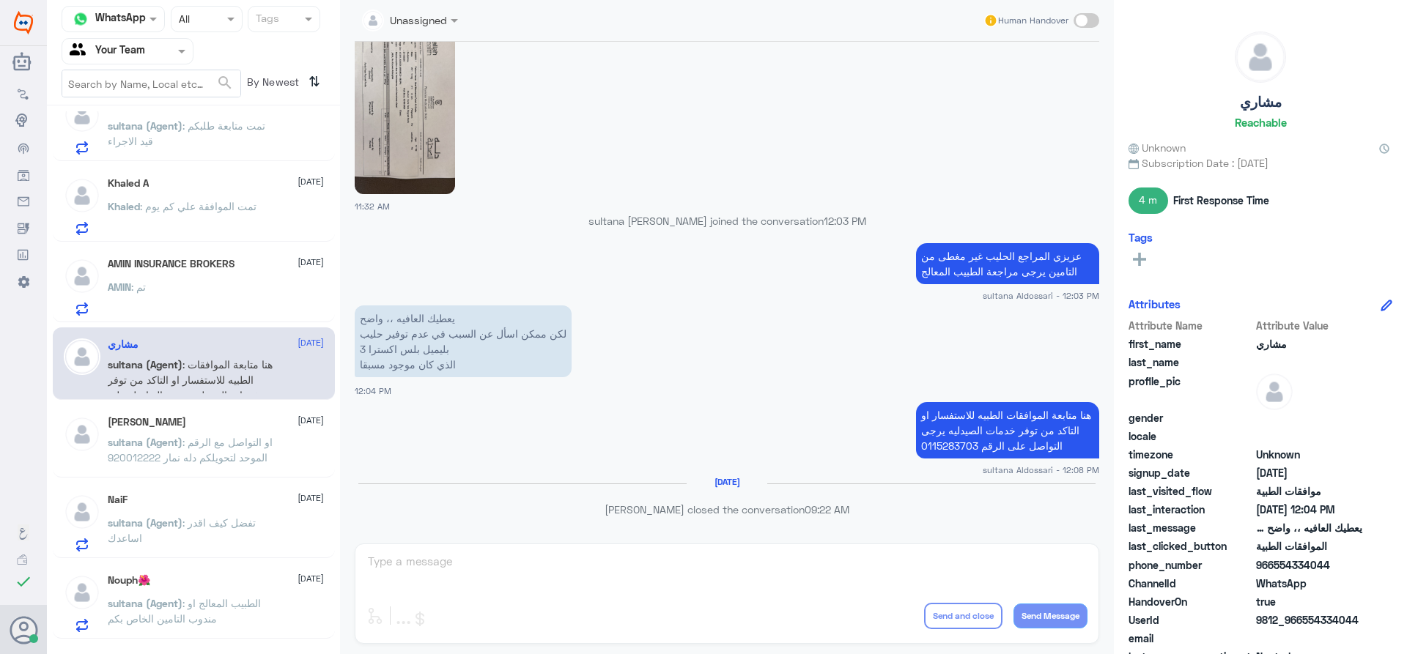
click at [163, 48] on div at bounding box center [127, 50] width 130 height 17
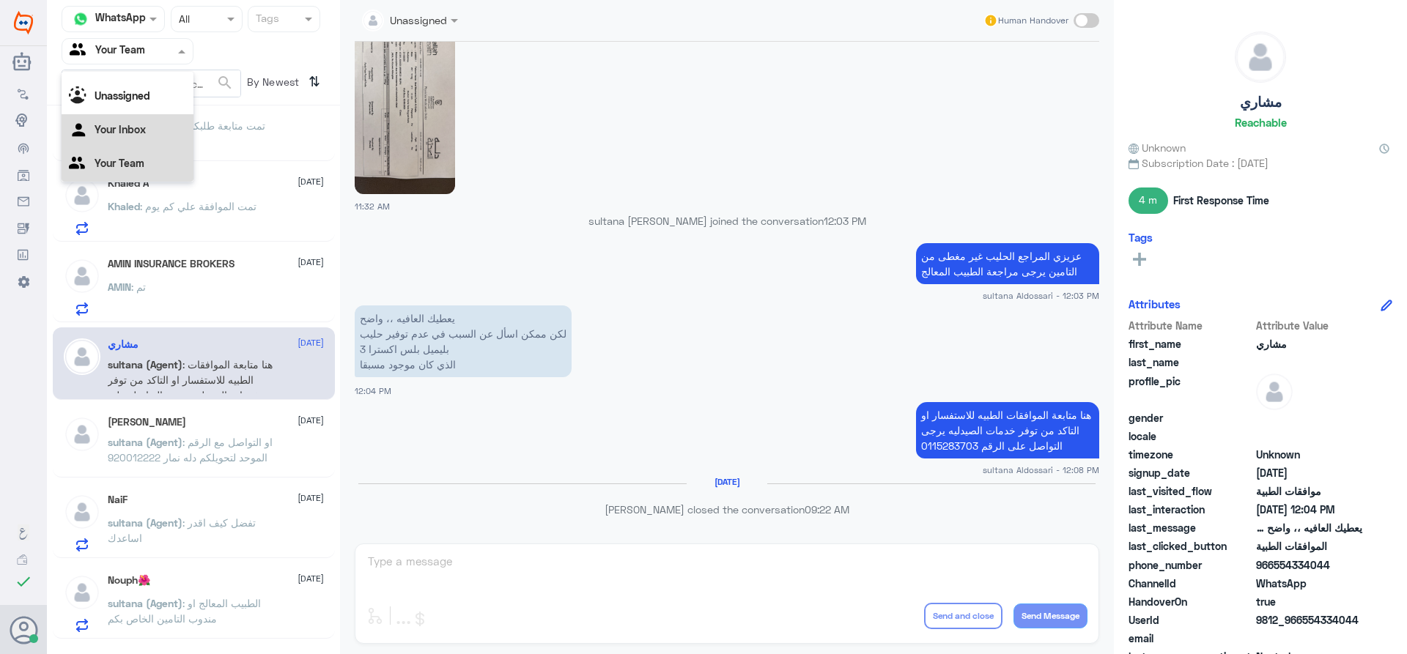
click at [136, 119] on div "Your Inbox" at bounding box center [128, 131] width 132 height 34
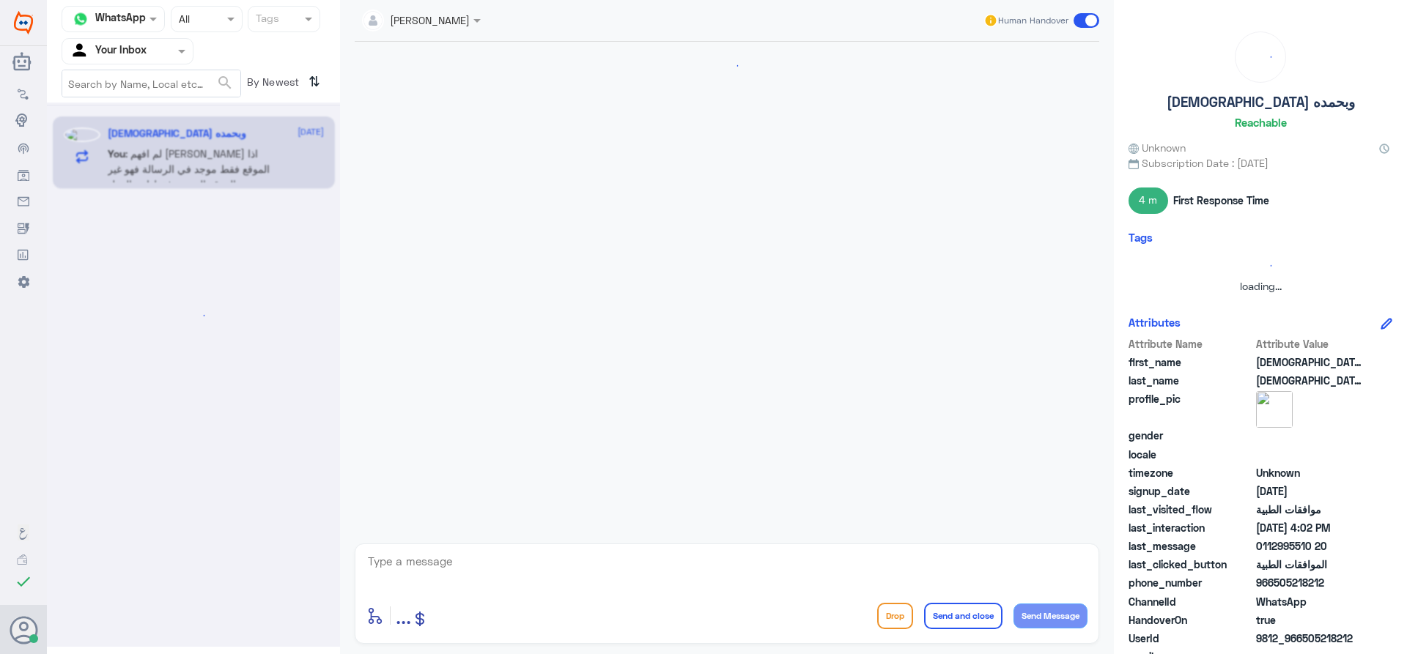
click at [152, 58] on div at bounding box center [127, 50] width 130 height 17
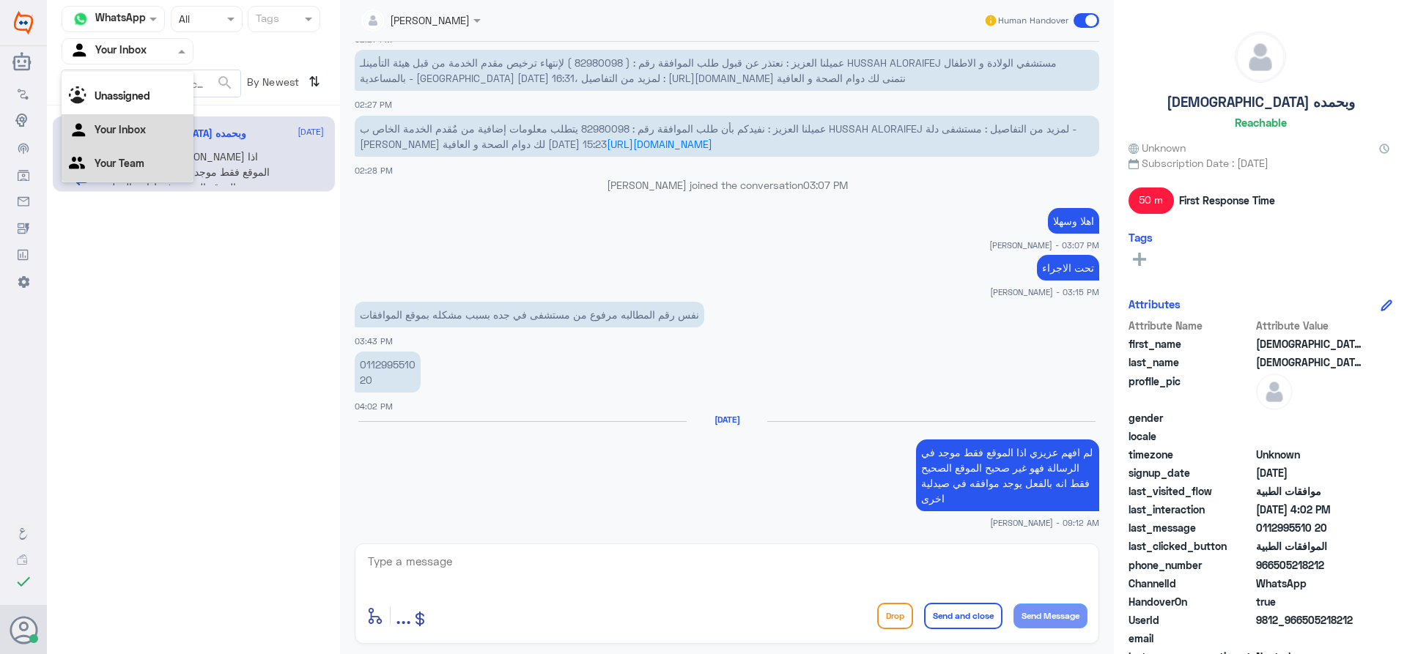
click at [136, 155] on div "Your Team" at bounding box center [128, 165] width 132 height 34
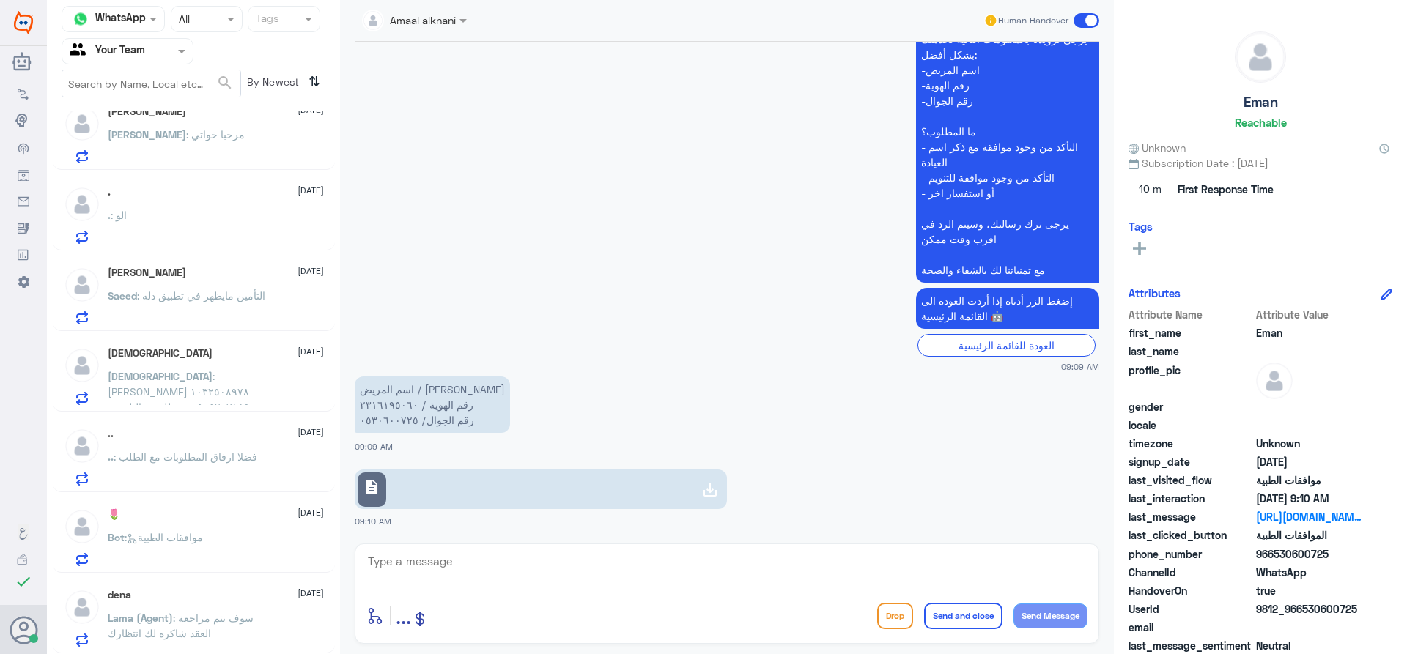
click at [233, 617] on span ": سوف يتم مراجعة العقد شاكره لك انتظارك" at bounding box center [181, 626] width 146 height 28
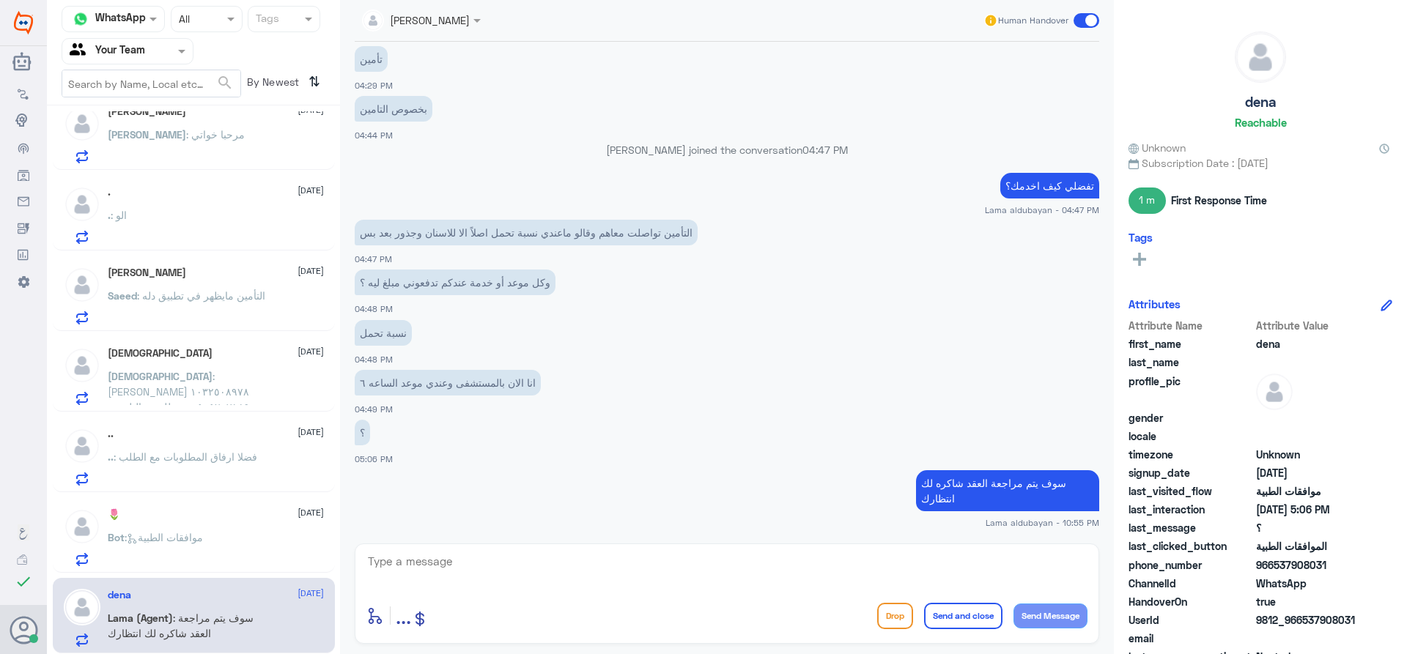
click at [1088, 23] on span at bounding box center [1086, 20] width 26 height 15
click at [0, 0] on input "checkbox" at bounding box center [0, 0] width 0 height 0
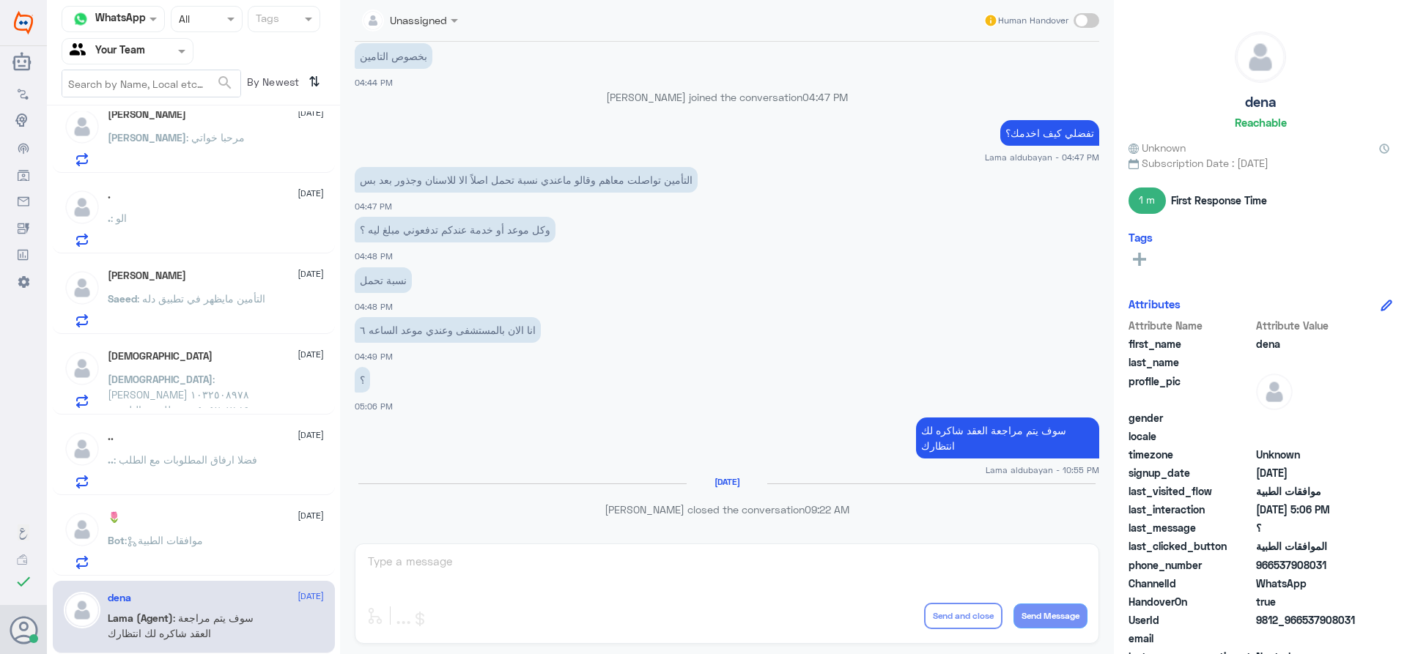
click at [199, 546] on span ": موافقات الطبية" at bounding box center [164, 540] width 78 height 12
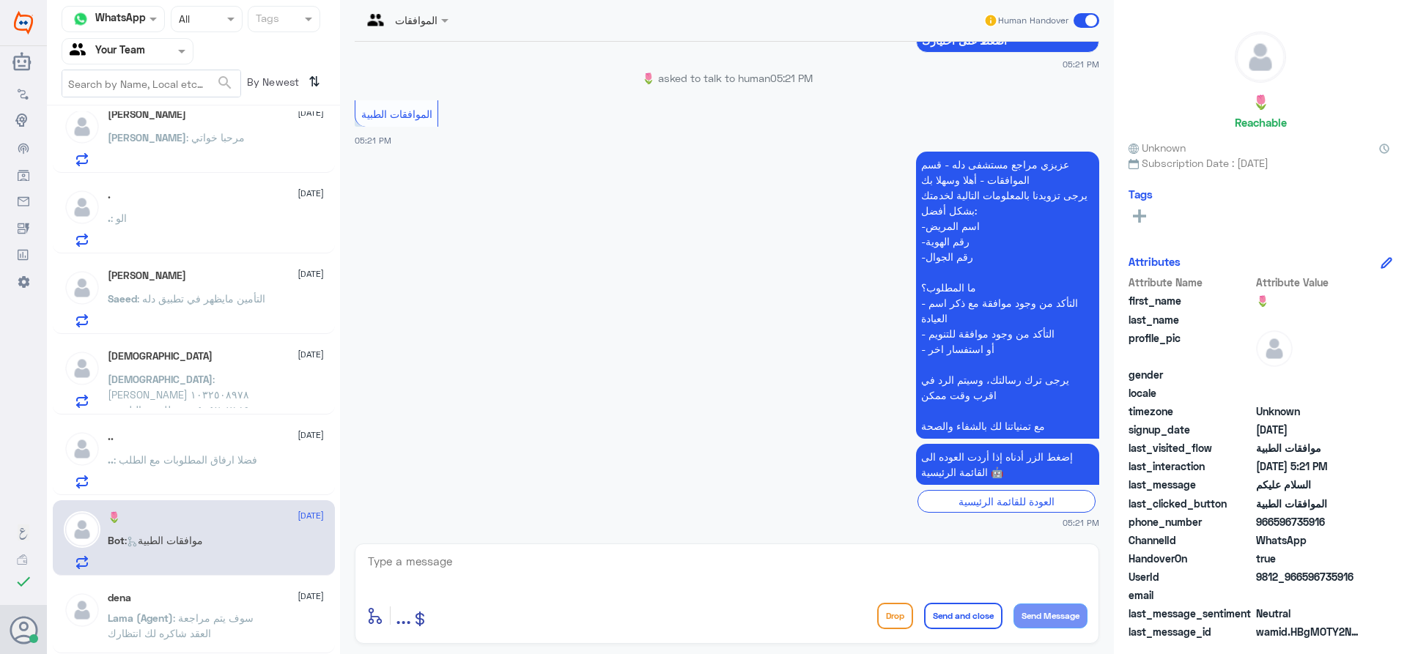
click at [187, 466] on span ": فضلا ارفاق المطلوبات مع الطلب" at bounding box center [186, 460] width 144 height 12
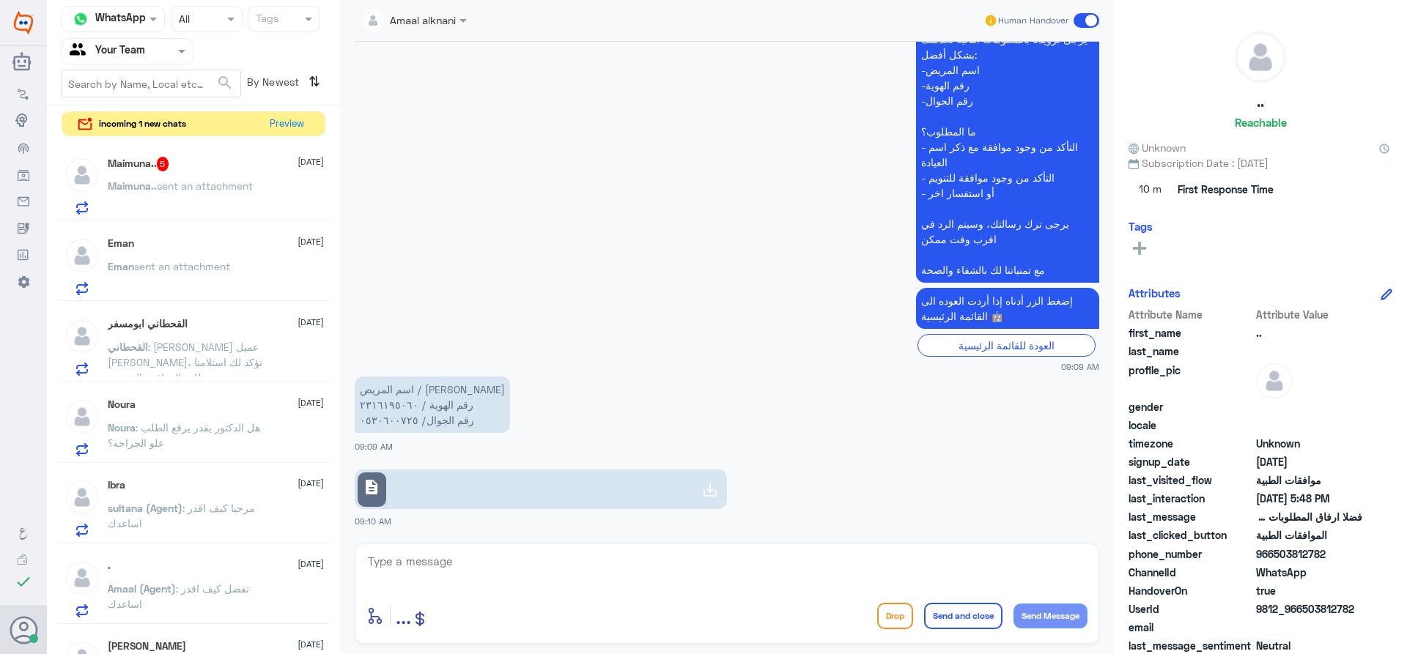
scroll to position [1422, 0]
click at [284, 127] on button "Preview" at bounding box center [287, 123] width 45 height 23
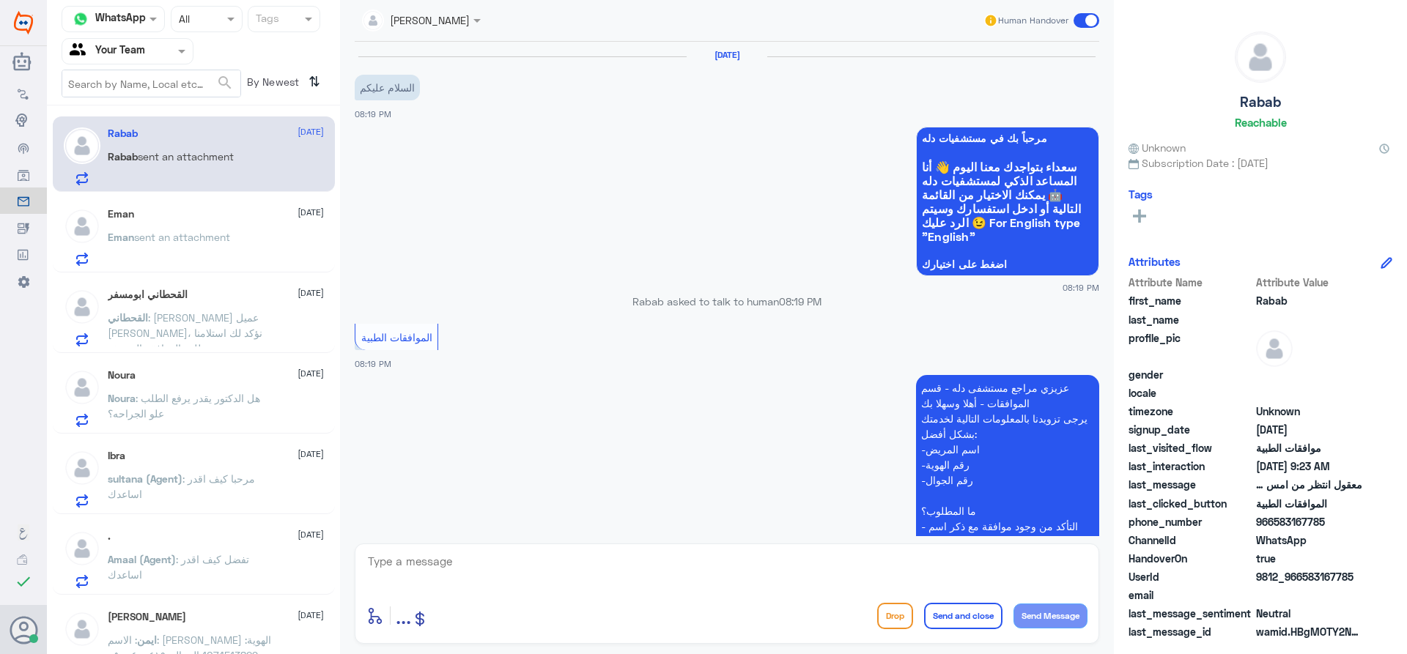
scroll to position [1311, 0]
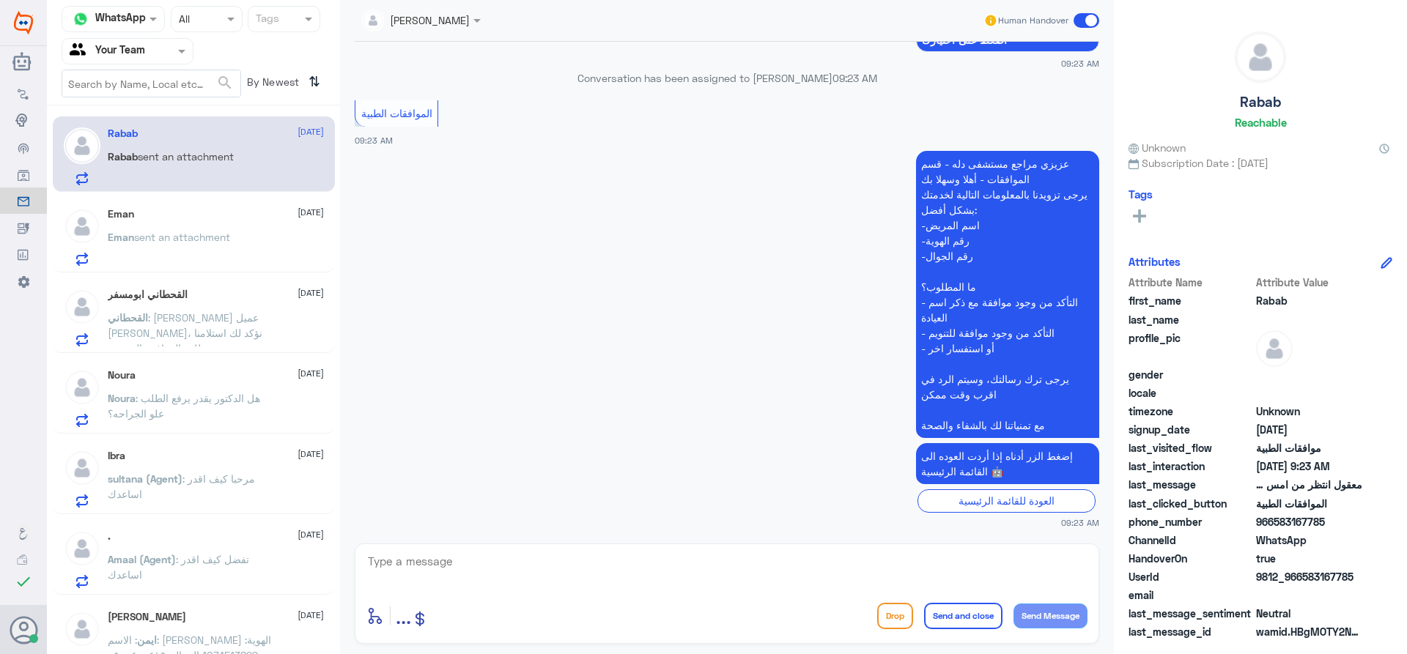
click at [165, 44] on div at bounding box center [127, 50] width 130 height 17
click at [137, 130] on Inbox "Your Inbox" at bounding box center [120, 129] width 51 height 12
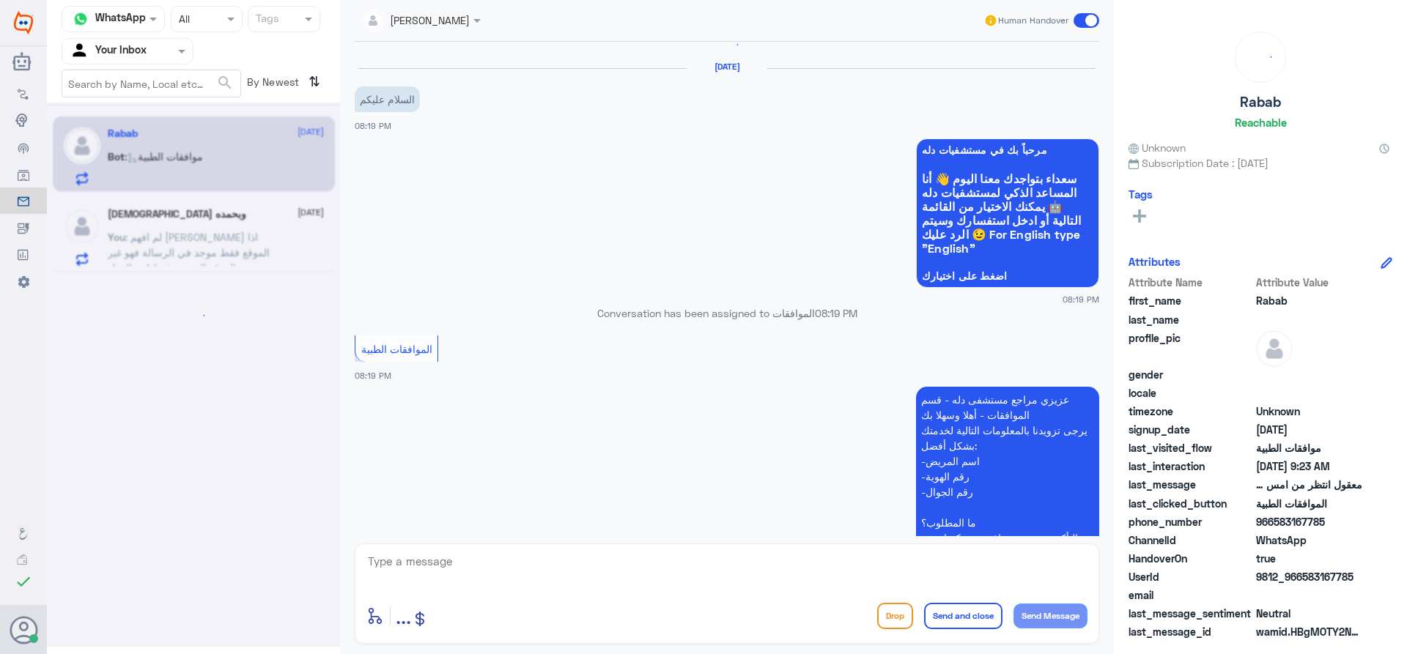
scroll to position [0, 0]
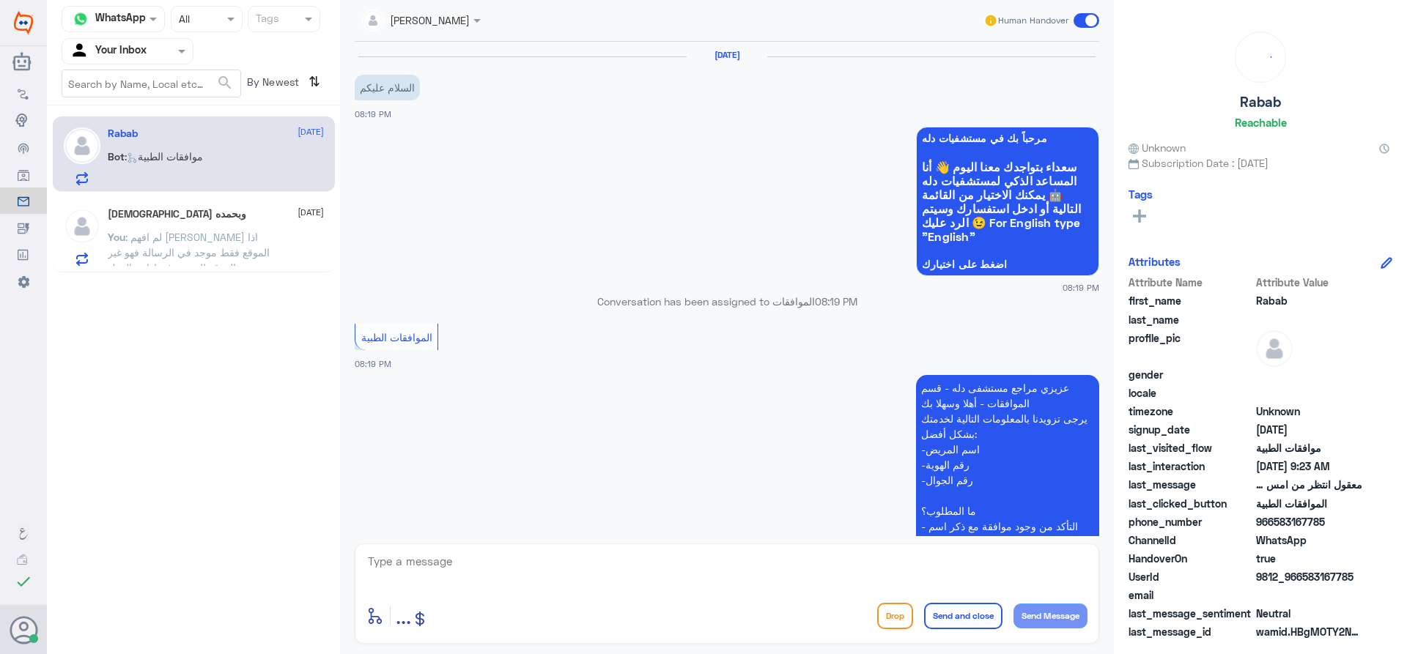
click at [703, 581] on textarea at bounding box center [726, 570] width 721 height 36
type textarea "وعليكم السلام"
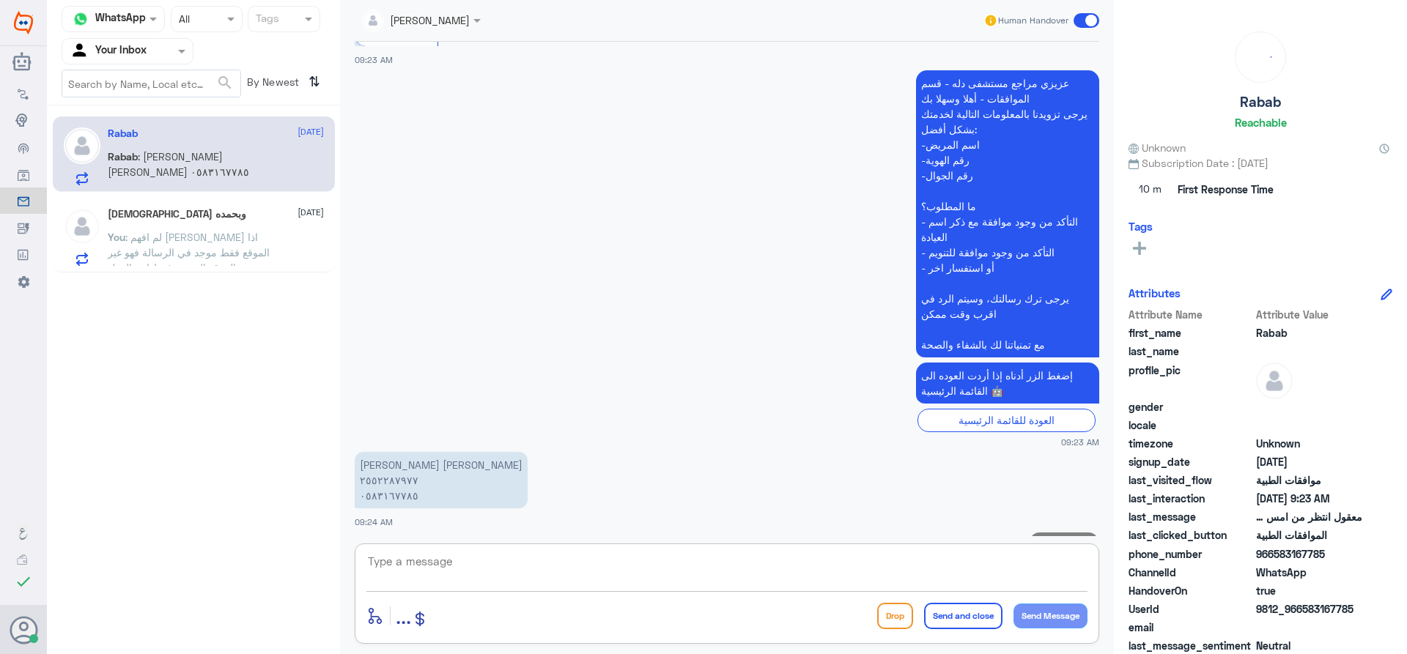
scroll to position [1438, 0]
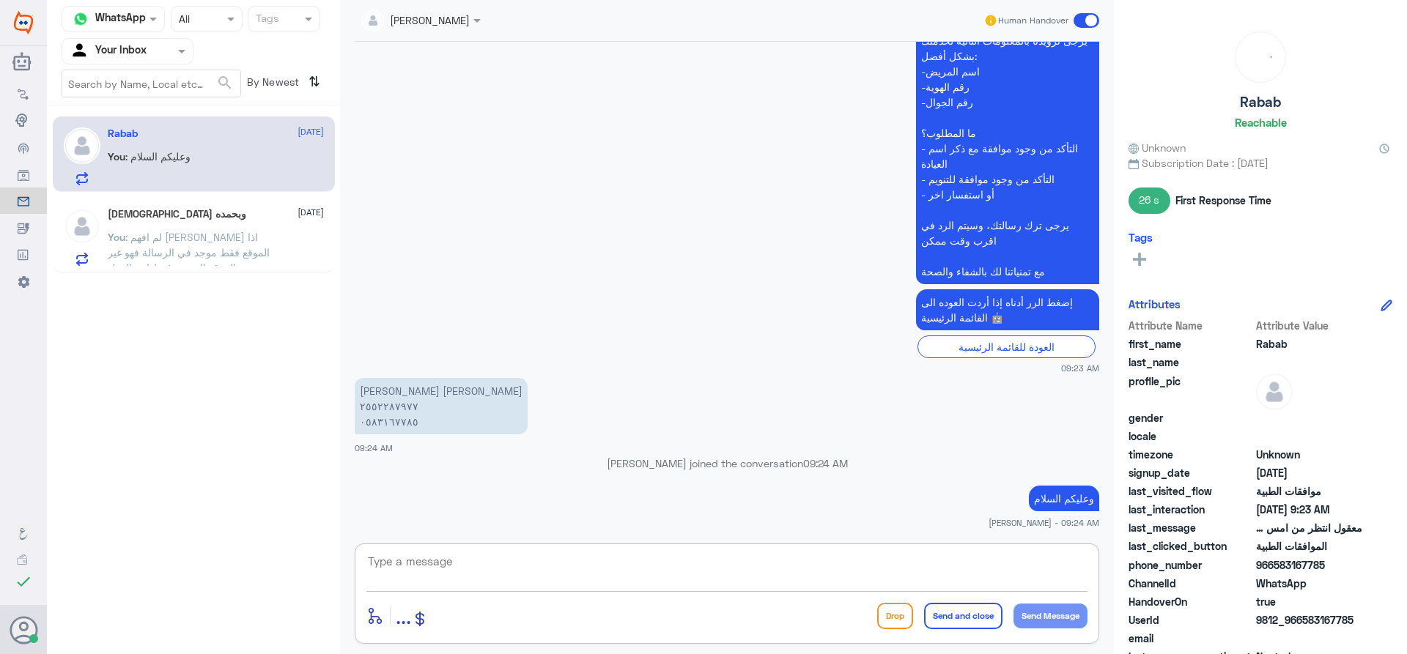
type textarea "0"
click at [406, 557] on textarea "2552287977" at bounding box center [726, 570] width 721 height 36
click at [405, 554] on textarea "2552287977" at bounding box center [726, 570] width 721 height 36
type textarea "2552287977"
type textarea "هل يمكنك توضيح استفسارك"
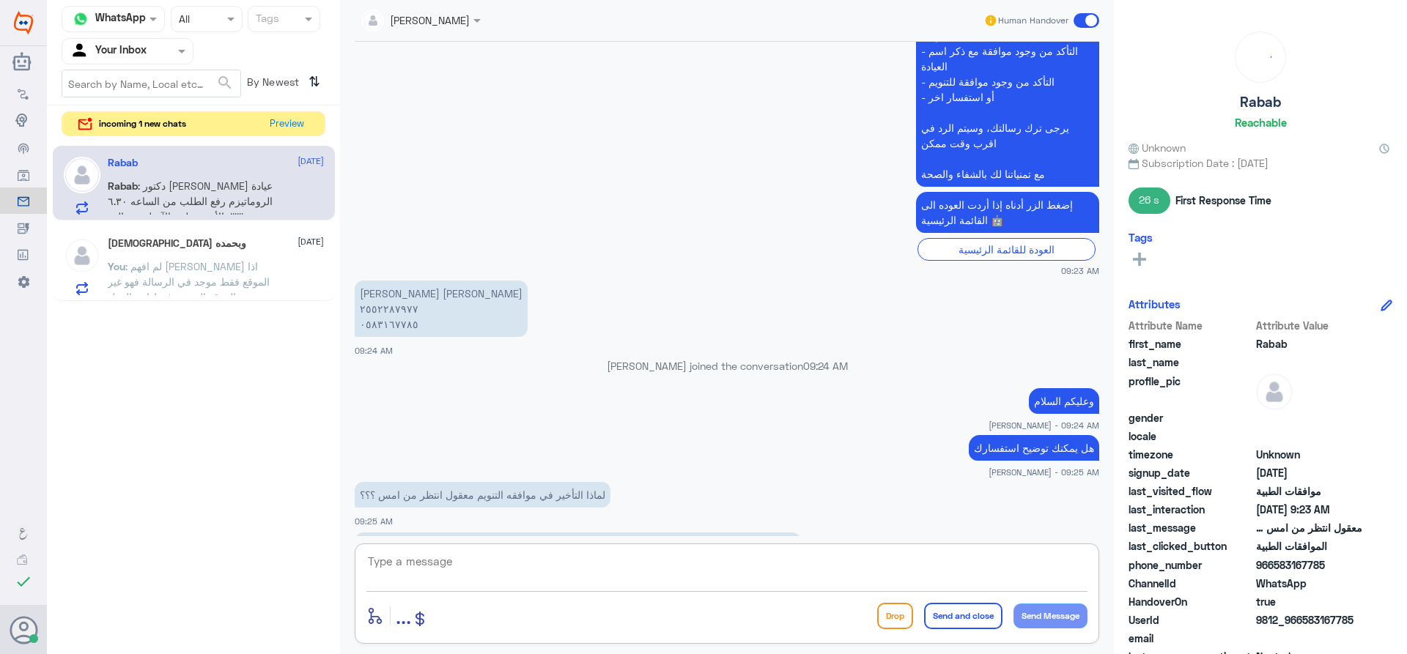
scroll to position [1586, 0]
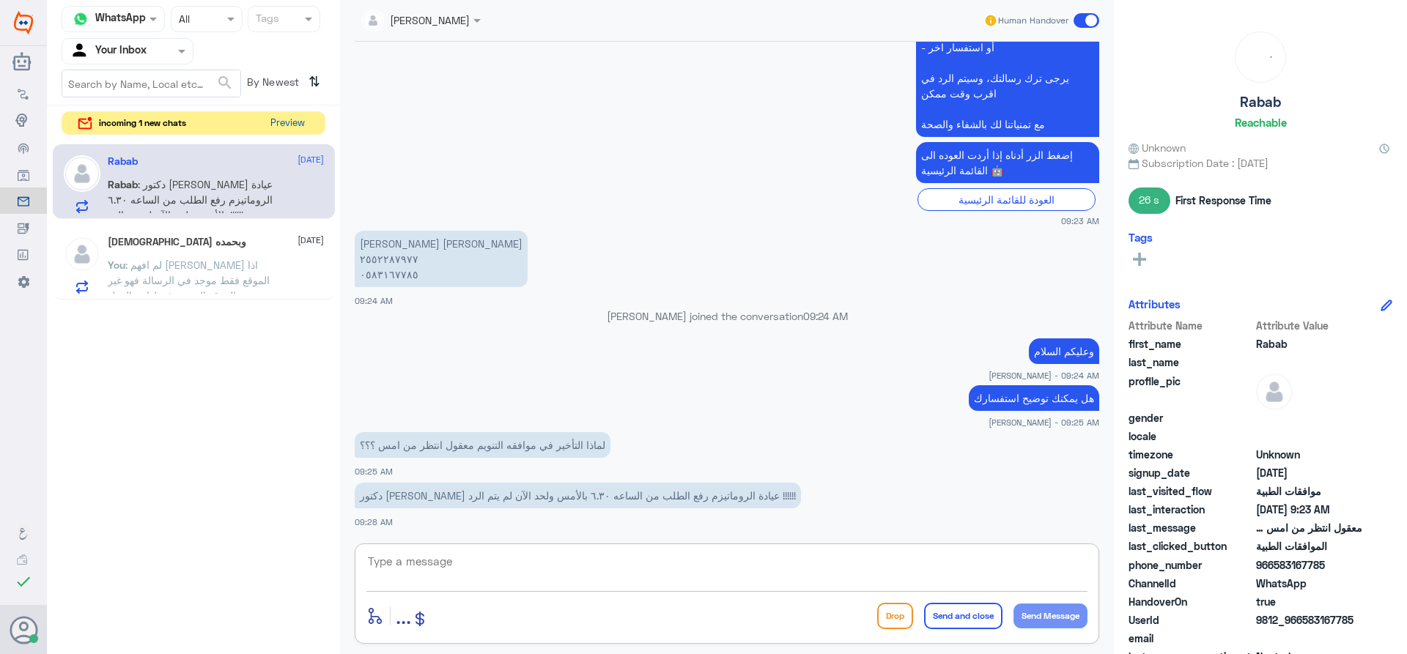
click at [278, 127] on button "Preview" at bounding box center [287, 123] width 45 height 23
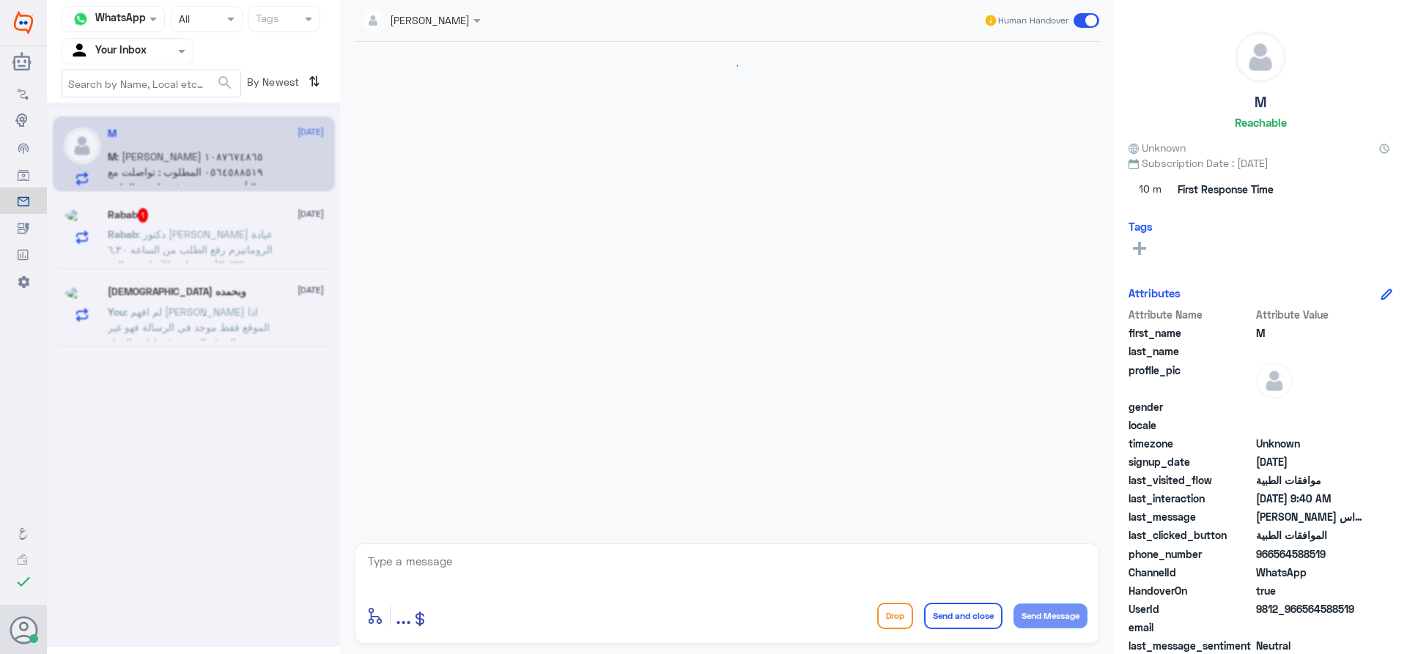
scroll to position [1376, 0]
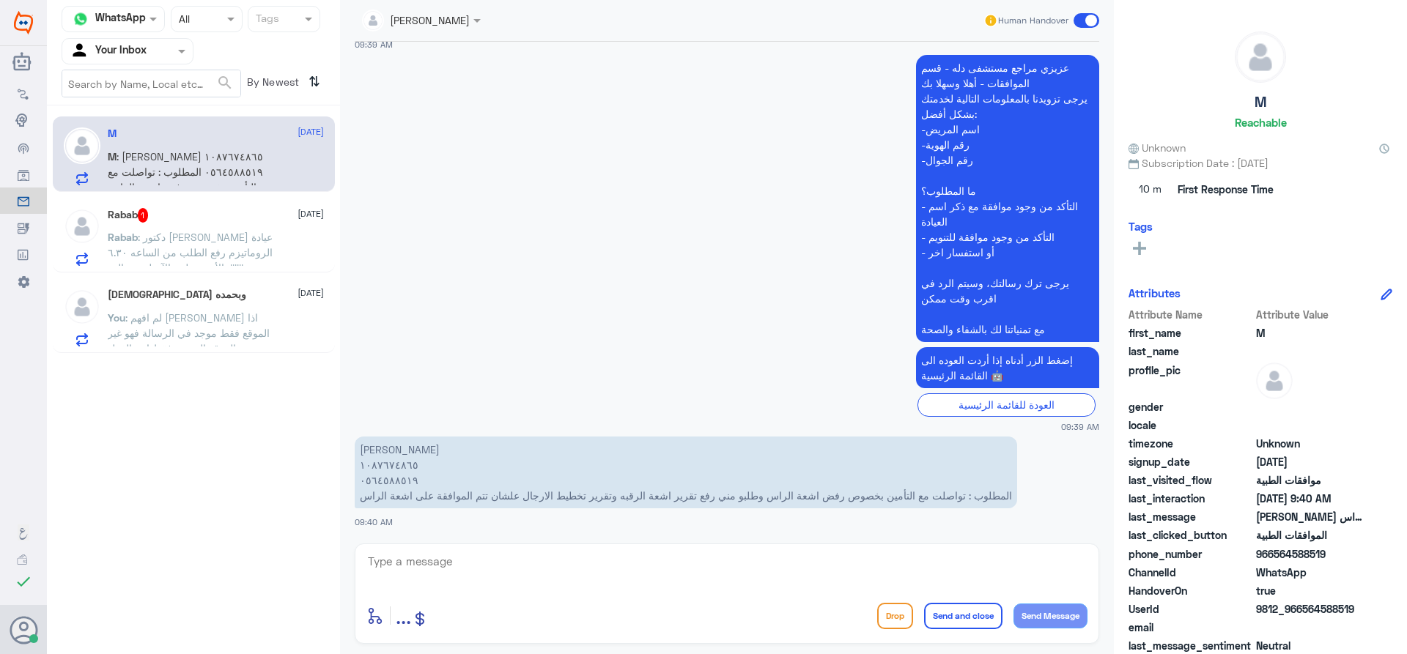
click at [157, 245] on p "Rabab : دكتور [PERSON_NAME] عيادة الروماتيزم رفع الطلب من الساعه ٦.٣٠ بالأمس ول…" at bounding box center [190, 247] width 165 height 37
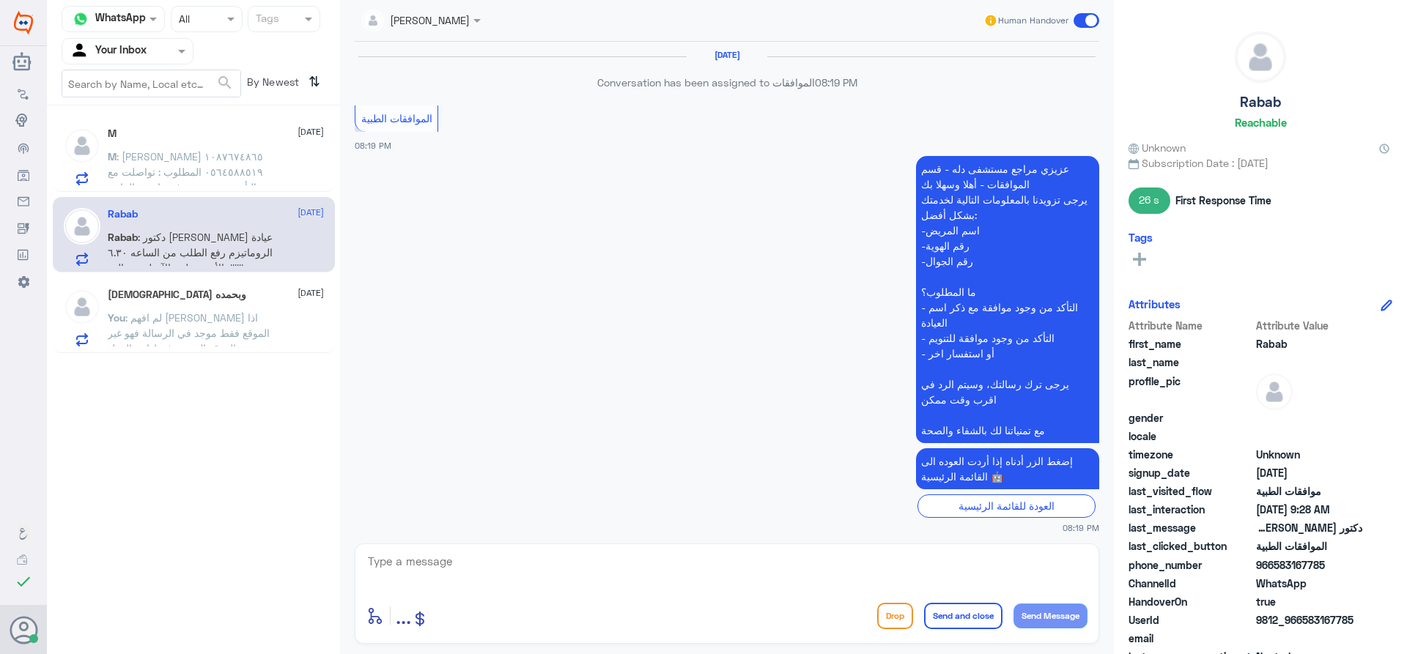
scroll to position [1394, 0]
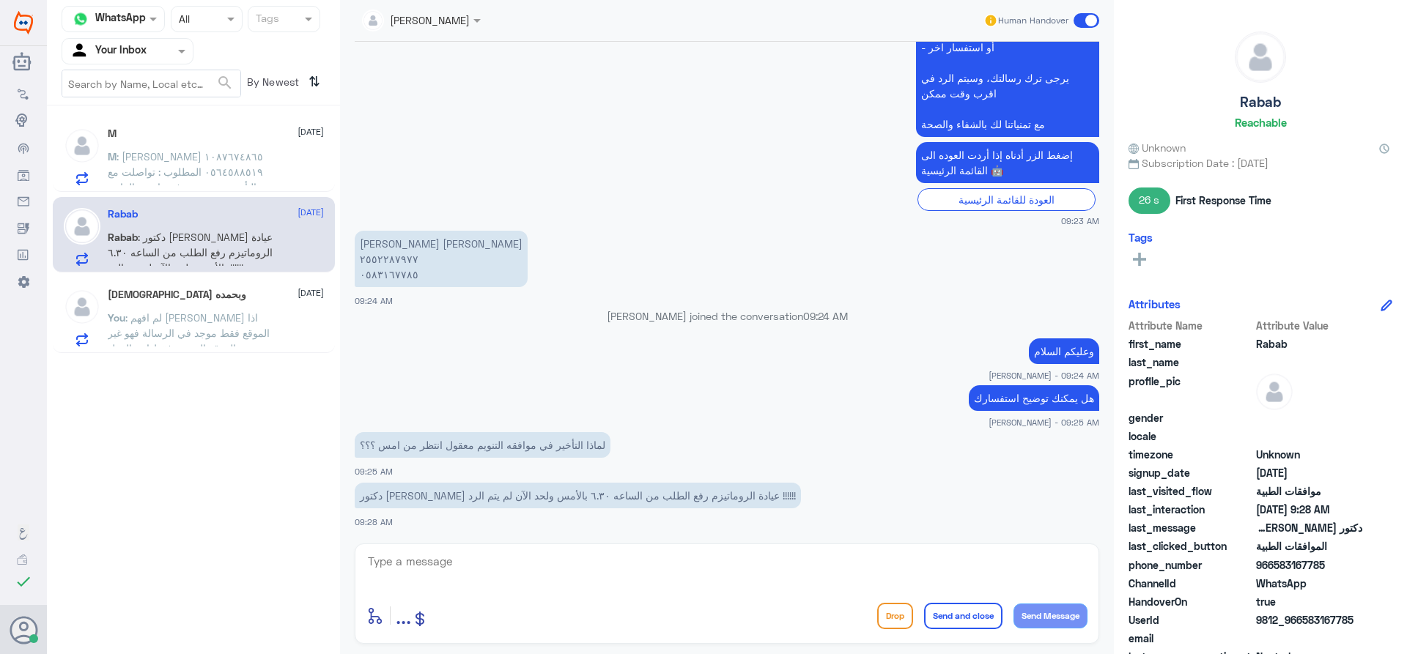
click at [588, 567] on textarea at bounding box center [726, 570] width 721 height 36
type textarea "عزيزي المراجع الحالة مع قسم التنويم تم التواصل معهم"
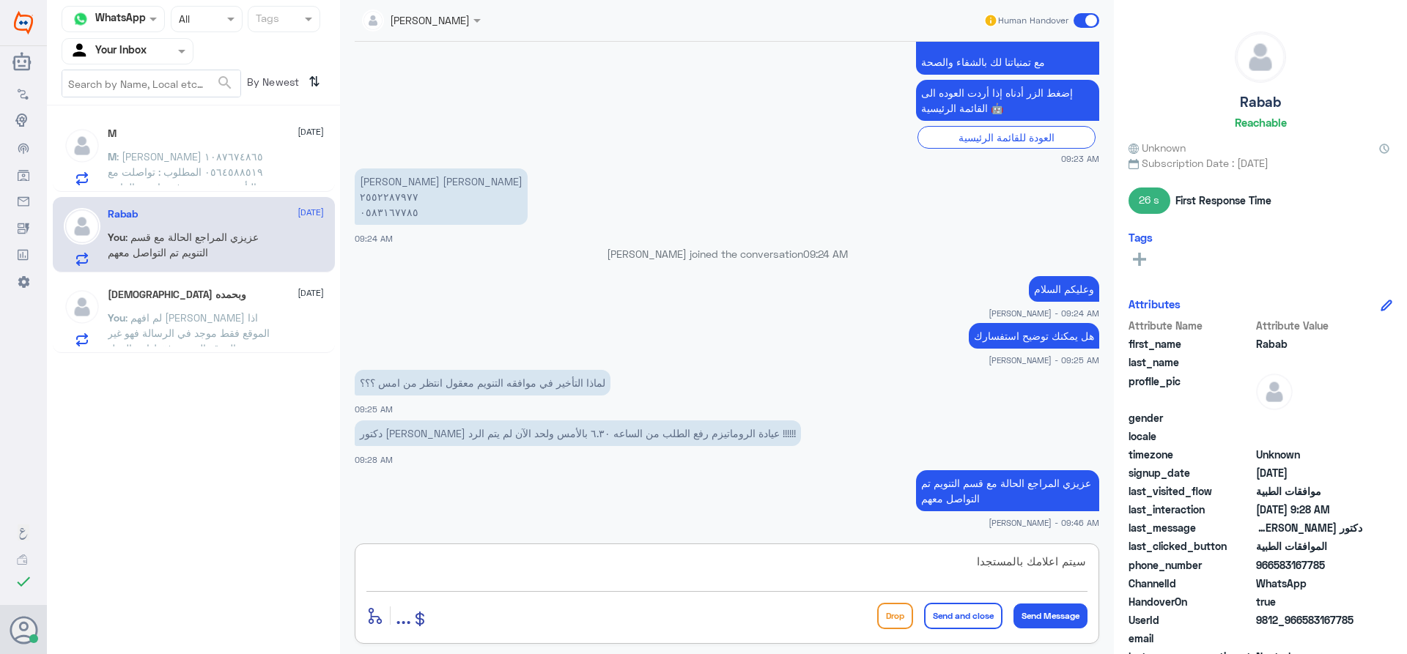
type textarea "سيتم اعلامك بالمستجدات"
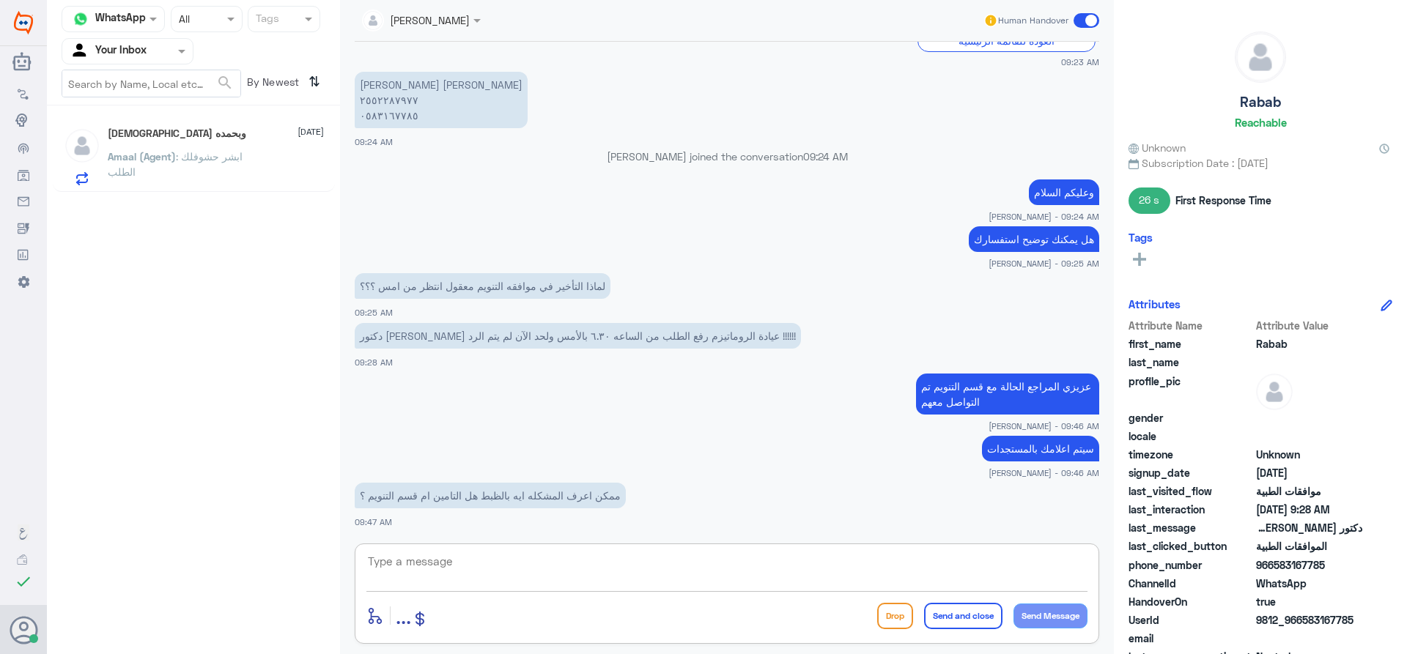
scroll to position [1090, 0]
click at [245, 163] on p "Amaal (Agent) : ابشر حشوفلك الطلب" at bounding box center [190, 167] width 165 height 37
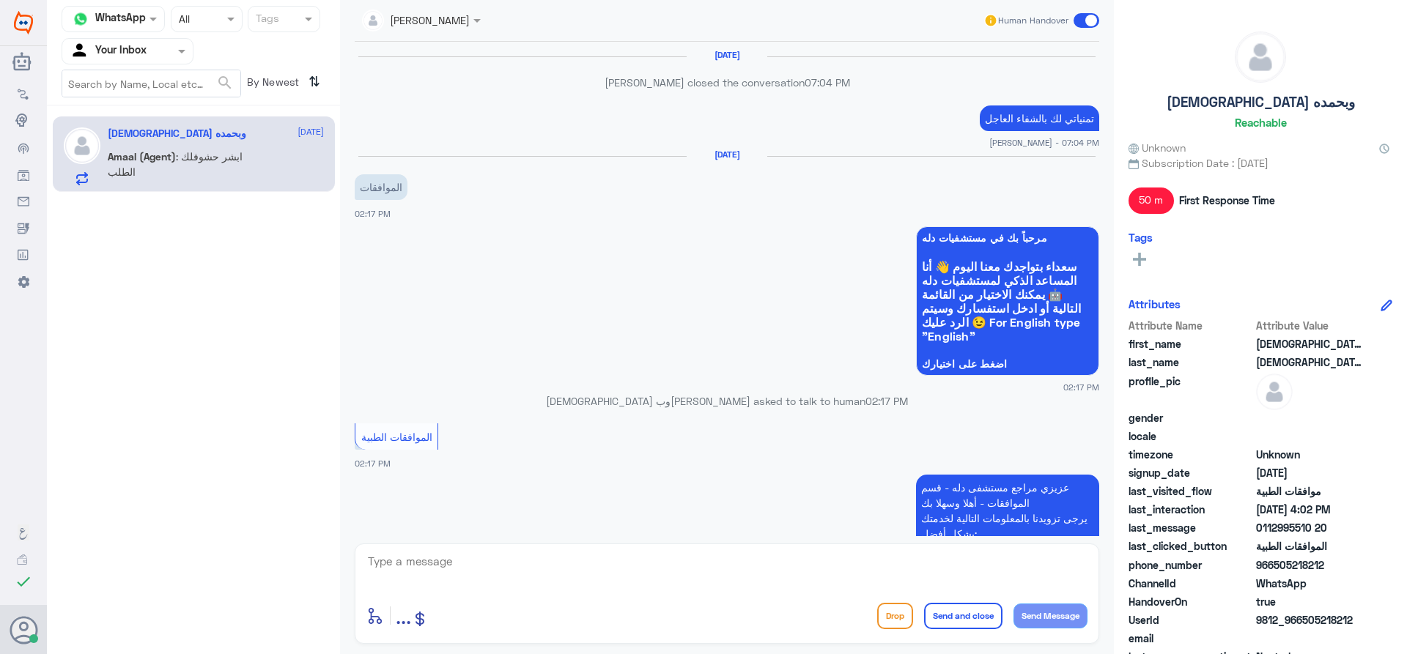
scroll to position [1062, 0]
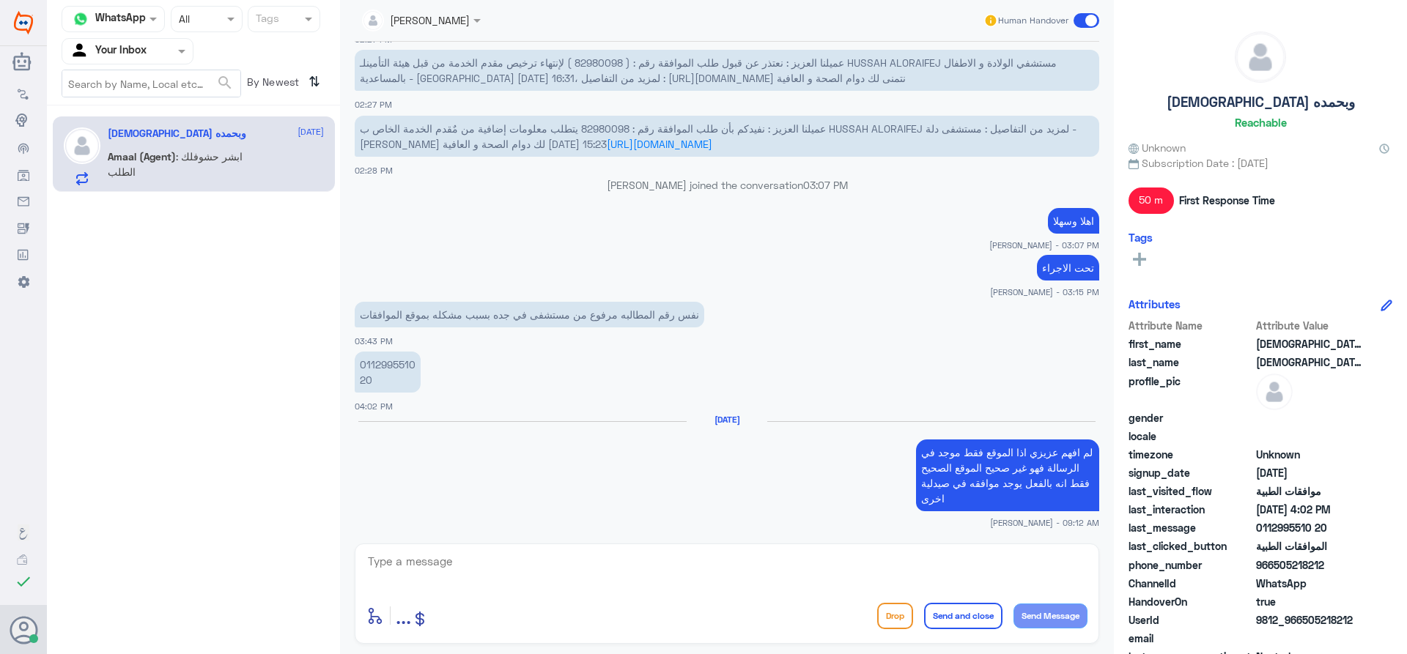
click at [1097, 20] on span at bounding box center [1086, 20] width 26 height 15
click at [0, 0] on input "checkbox" at bounding box center [0, 0] width 0 height 0
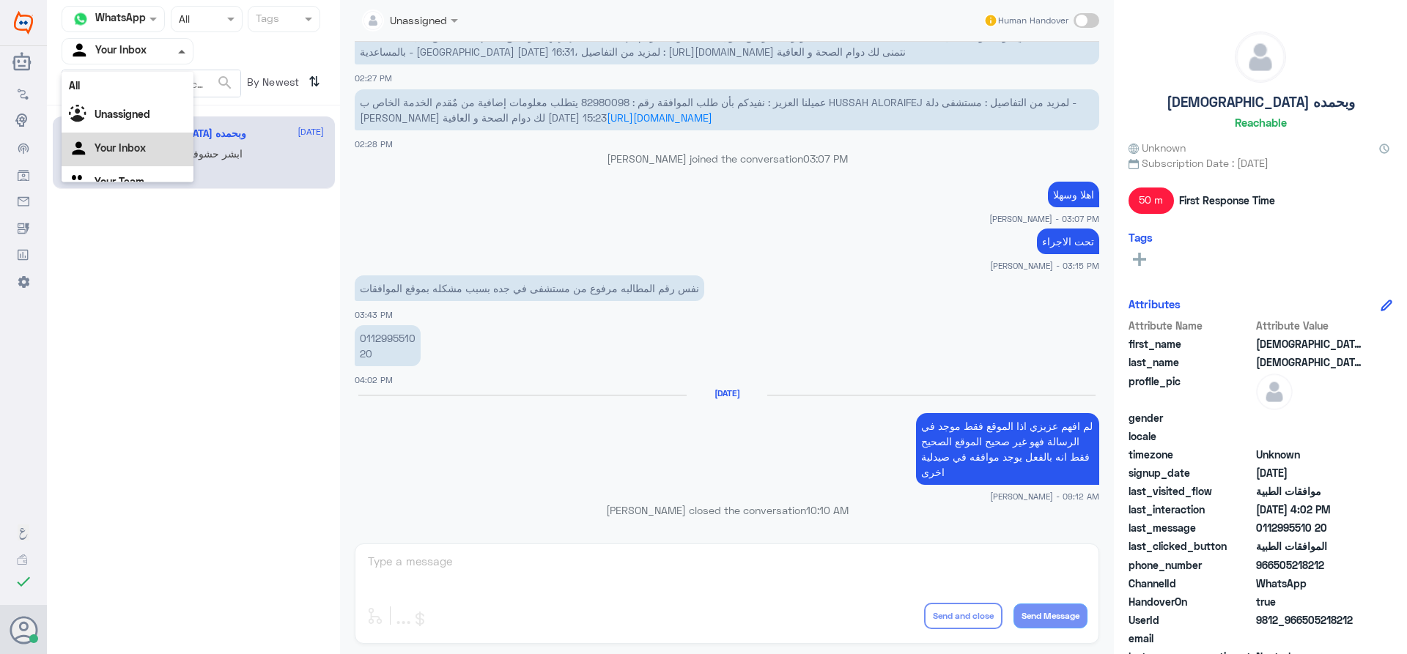
click at [179, 53] on span at bounding box center [183, 50] width 18 height 15
click at [137, 170] on div "Your Team" at bounding box center [128, 165] width 132 height 34
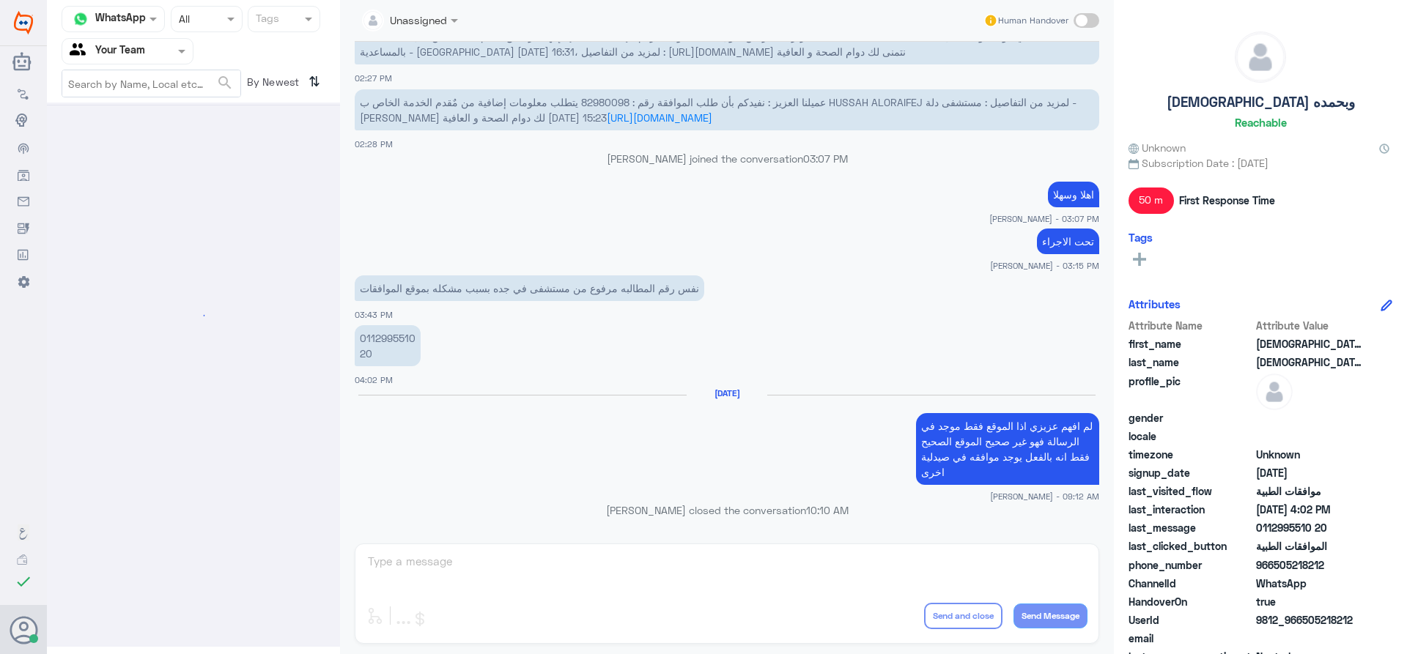
scroll to position [0, 0]
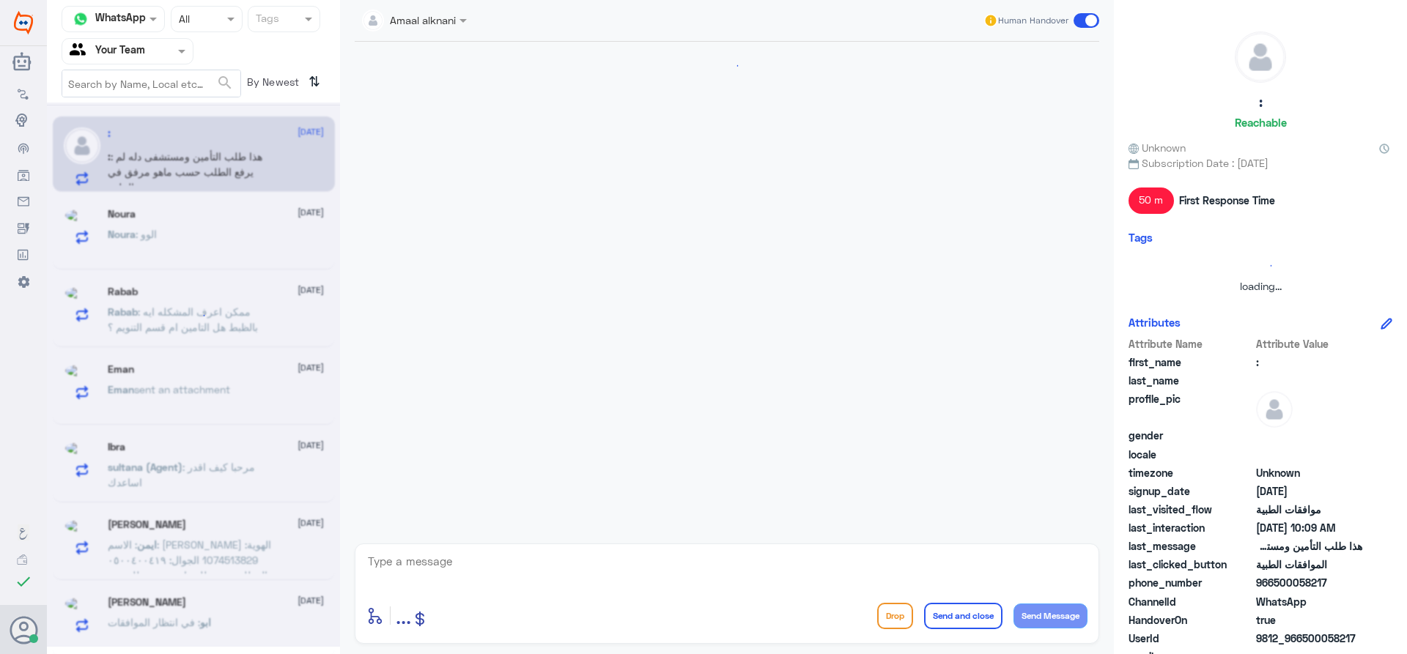
click at [152, 46] on div at bounding box center [127, 50] width 130 height 17
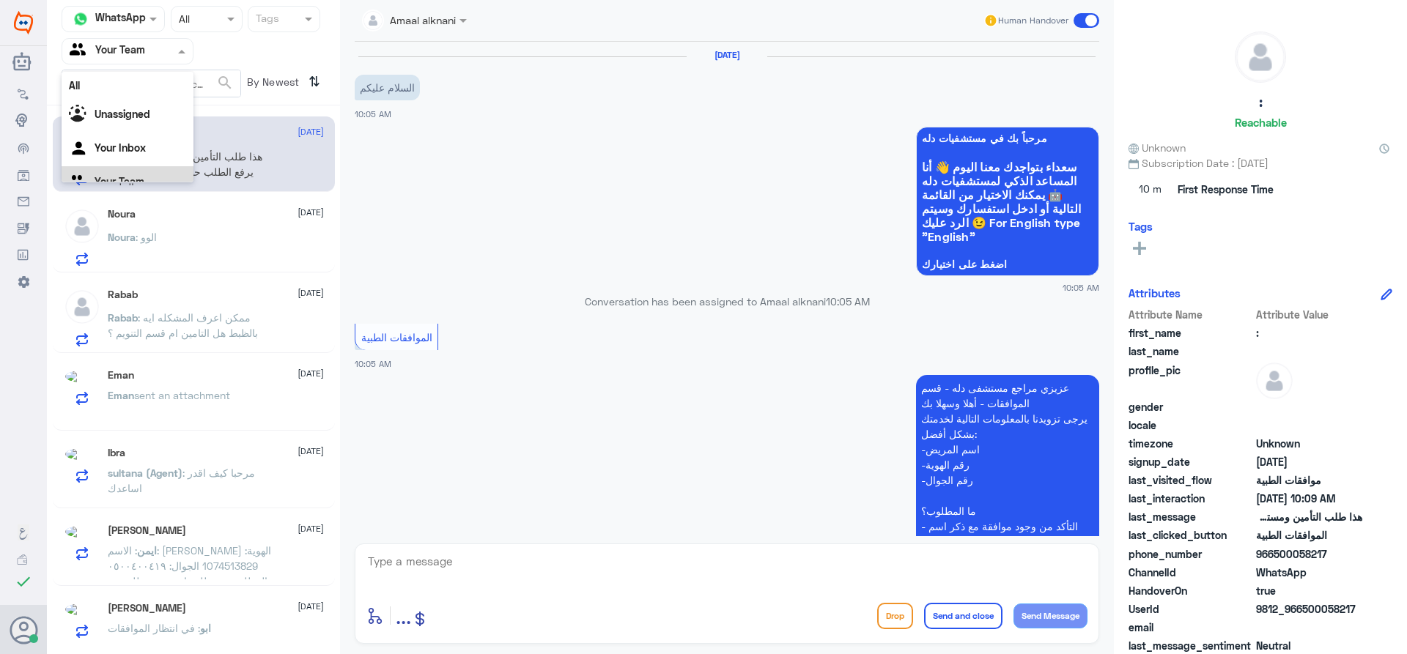
scroll to position [18, 0]
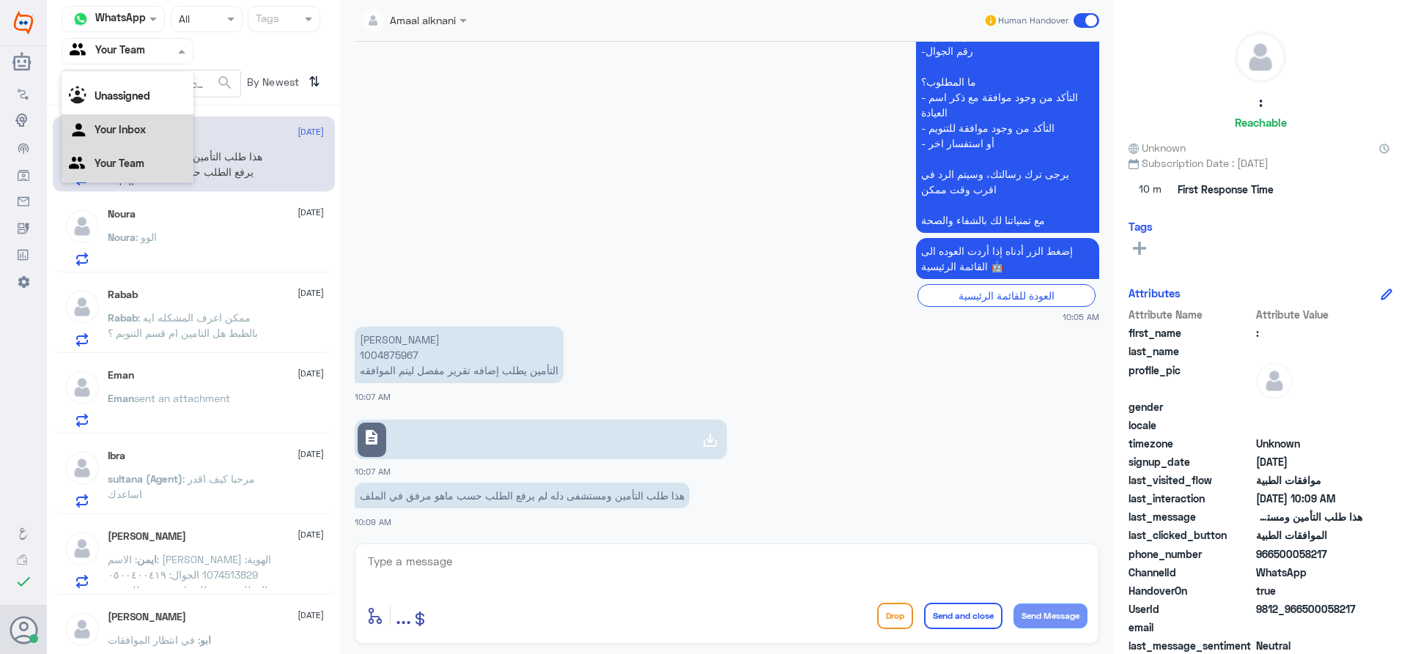
click at [159, 130] on div "Your Inbox" at bounding box center [128, 131] width 132 height 34
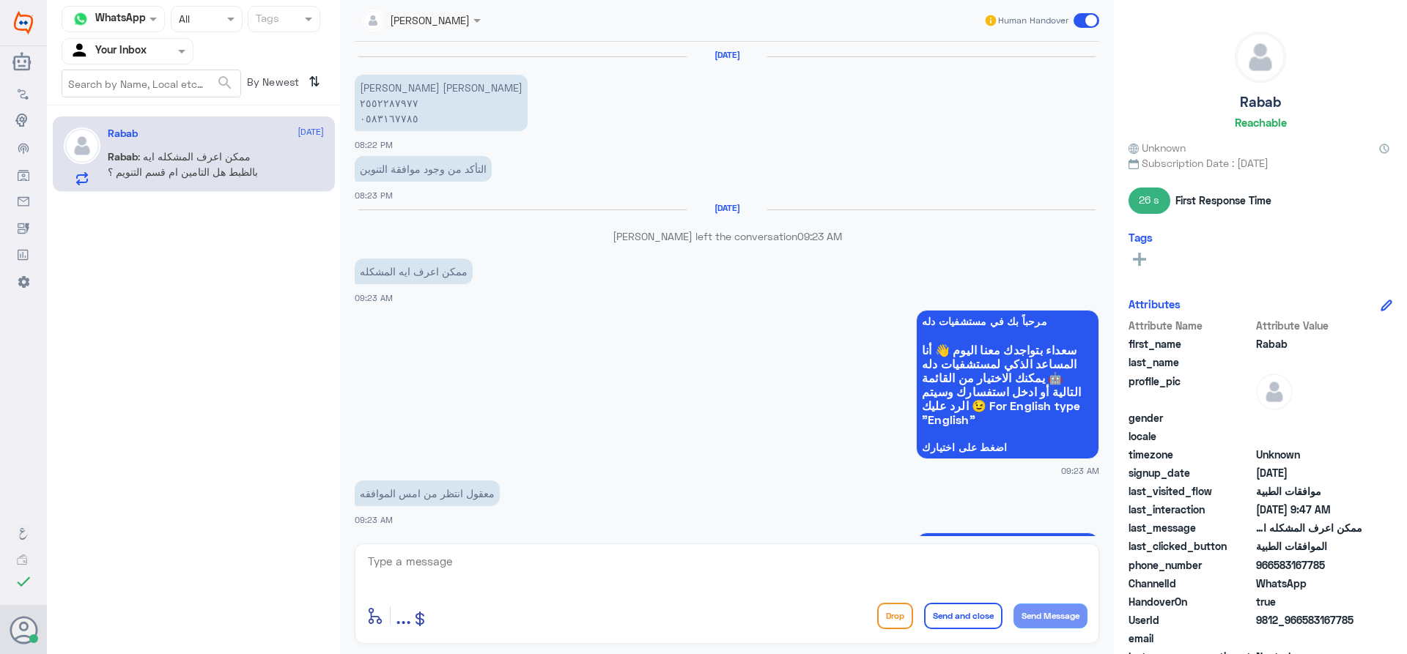
scroll to position [1090, 0]
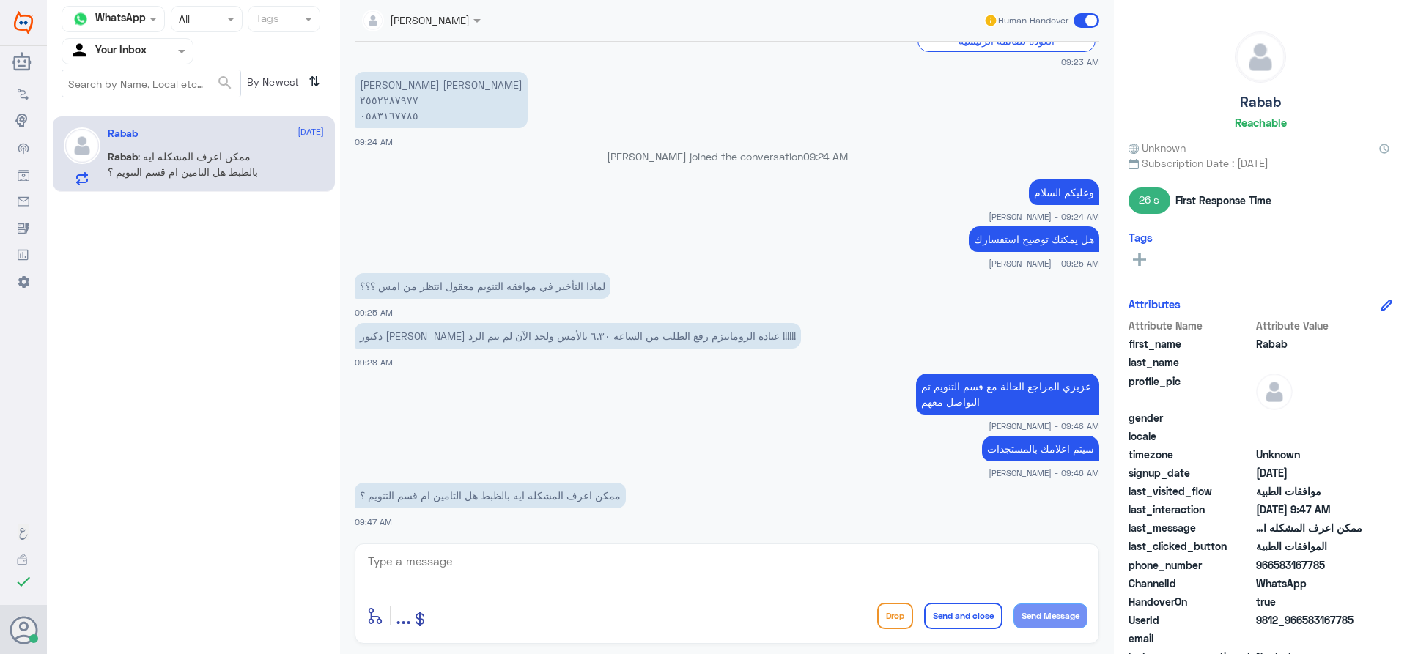
click at [410, 26] on input "text" at bounding box center [403, 19] width 83 height 17
click at [960, 279] on app-msgs-text "لماذا التأخير في موافقه التنويم معقول انتظر من امس ؟؟؟" at bounding box center [727, 286] width 744 height 27
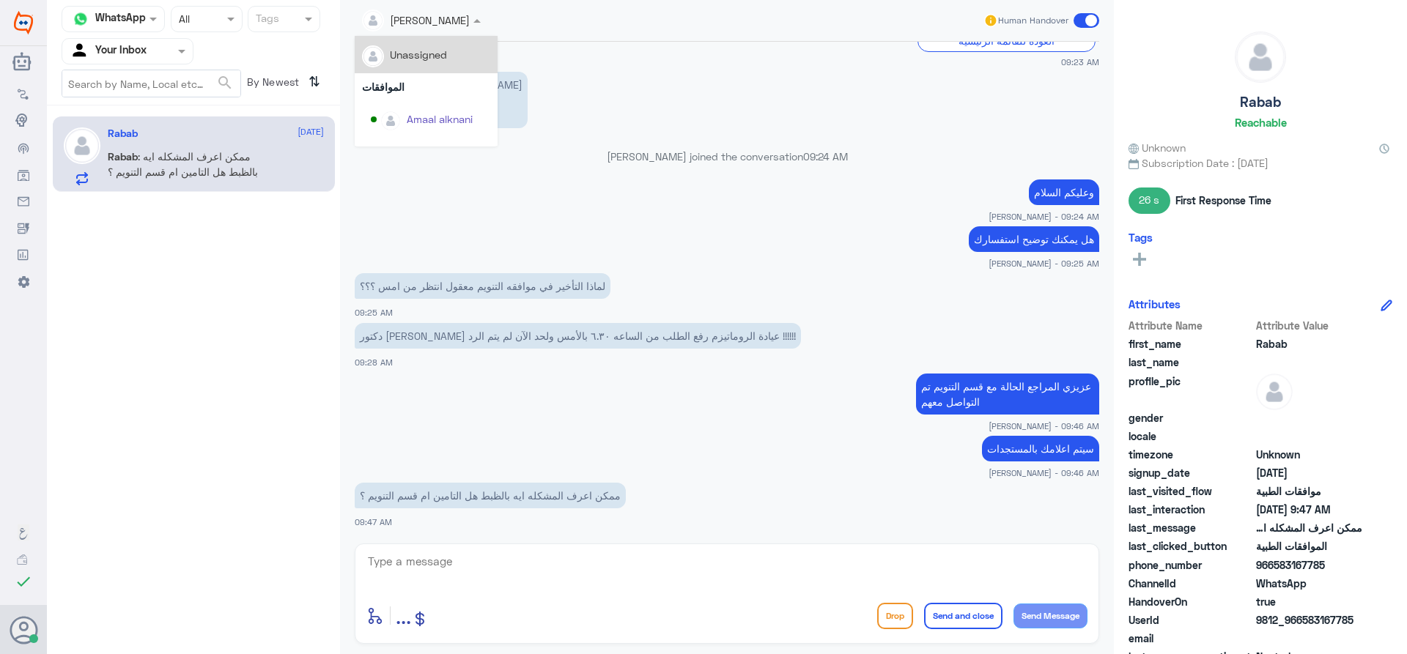
click at [441, 28] on div at bounding box center [421, 19] width 133 height 17
click at [456, 58] on div "Unassigned" at bounding box center [426, 55] width 128 height 26
